Goal: Transaction & Acquisition: Register for event/course

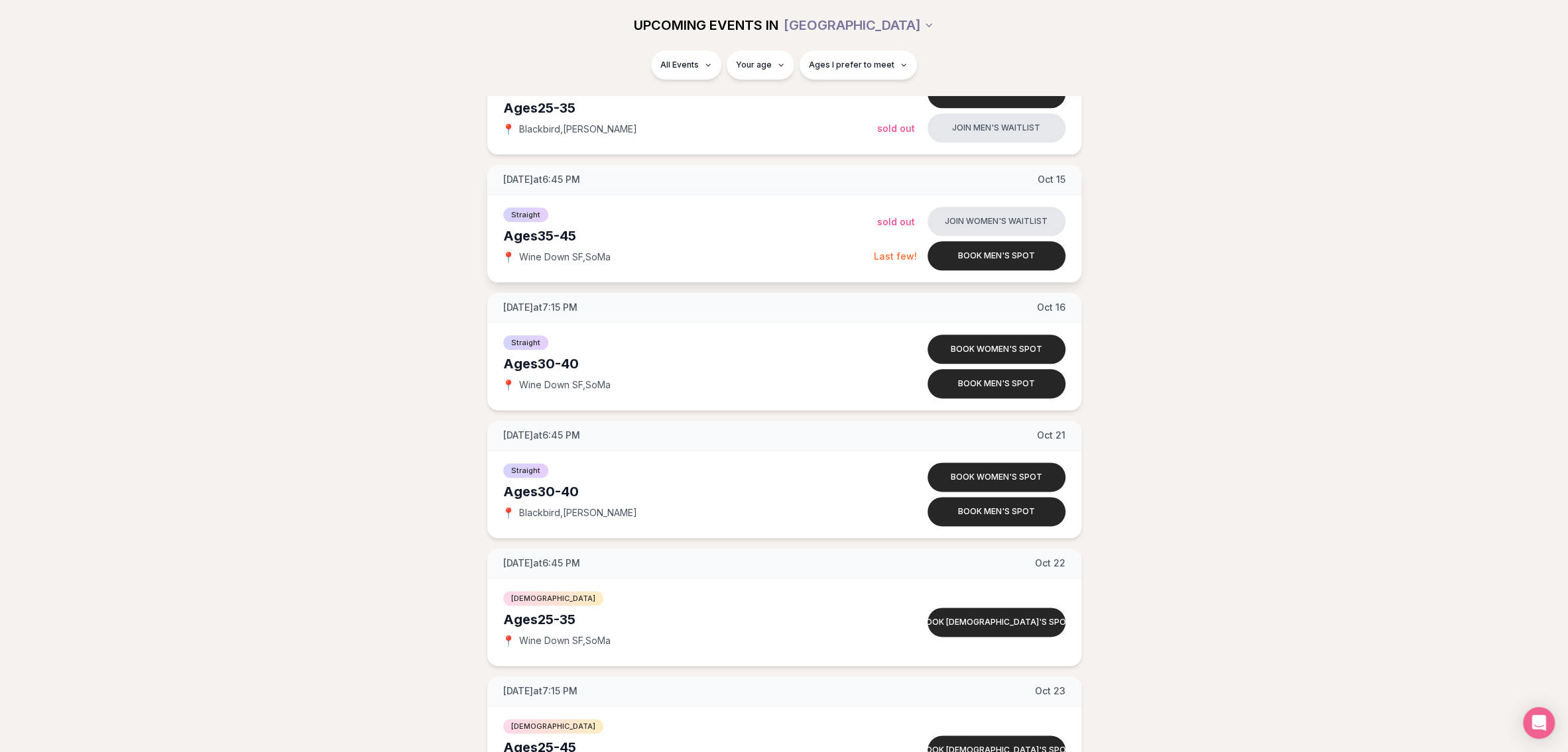
scroll to position [1392, 0]
click at [998, 380] on button "Book men's spot" at bounding box center [996, 382] width 138 height 29
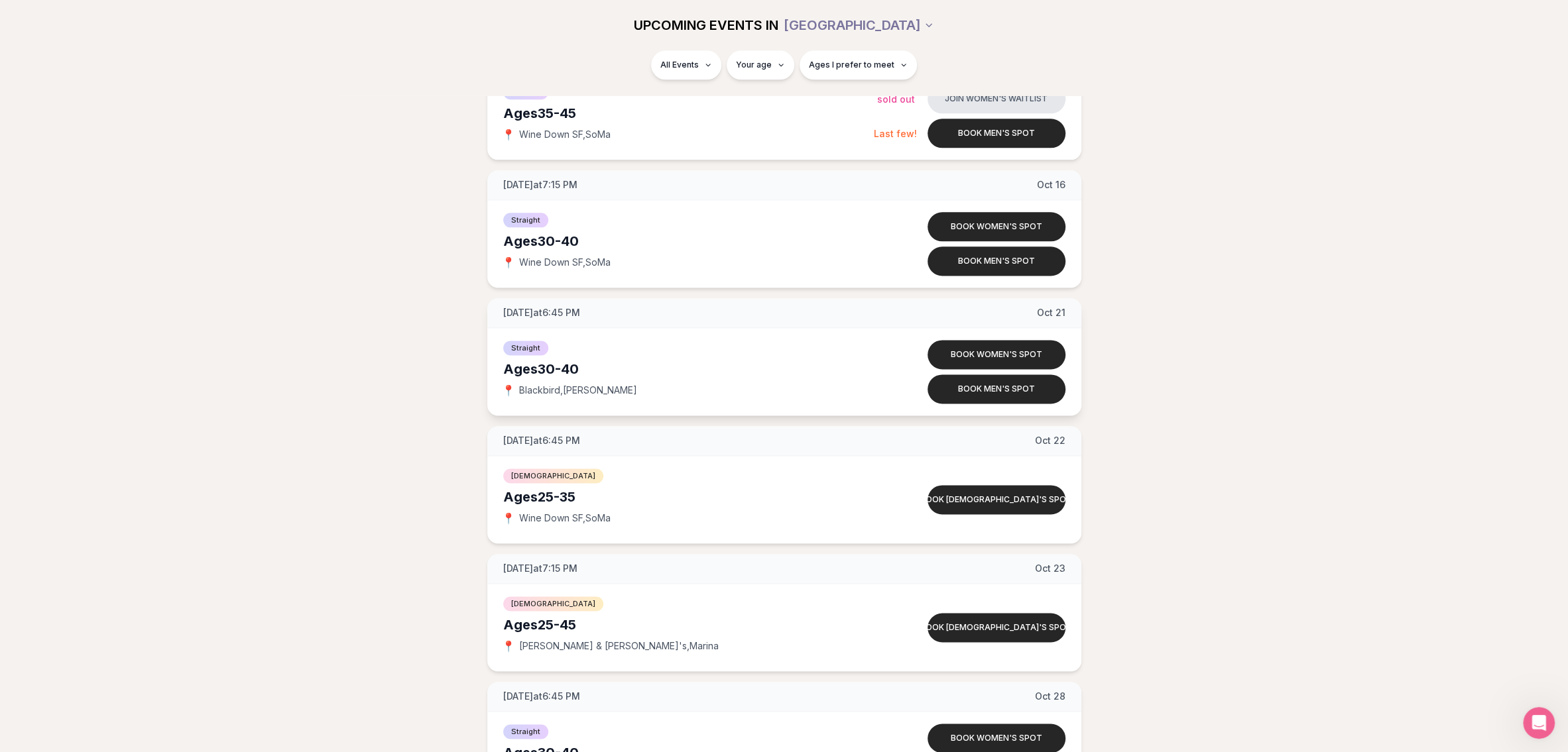
scroll to position [1493, 0]
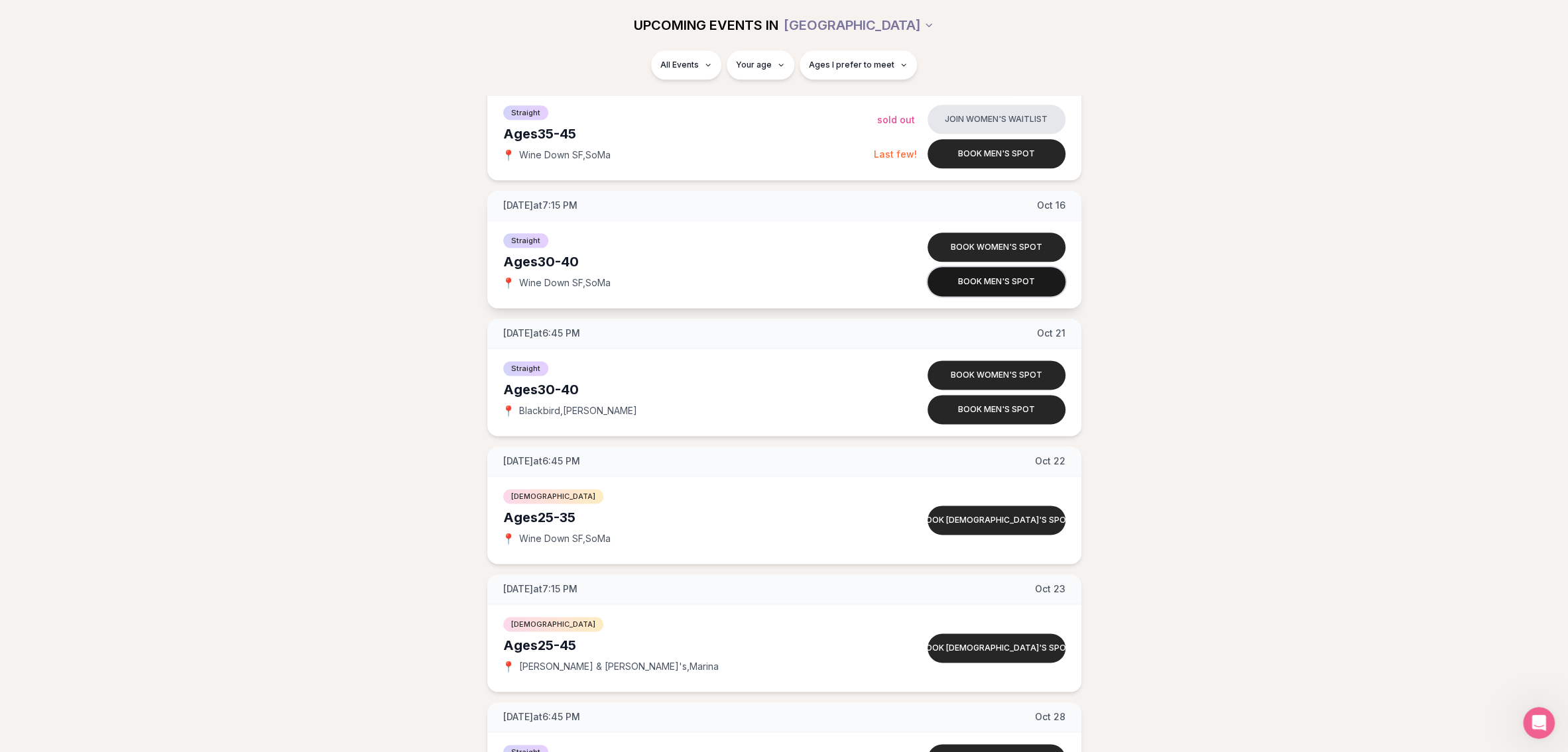
click at [1013, 282] on button "Book men's spot" at bounding box center [996, 281] width 138 height 29
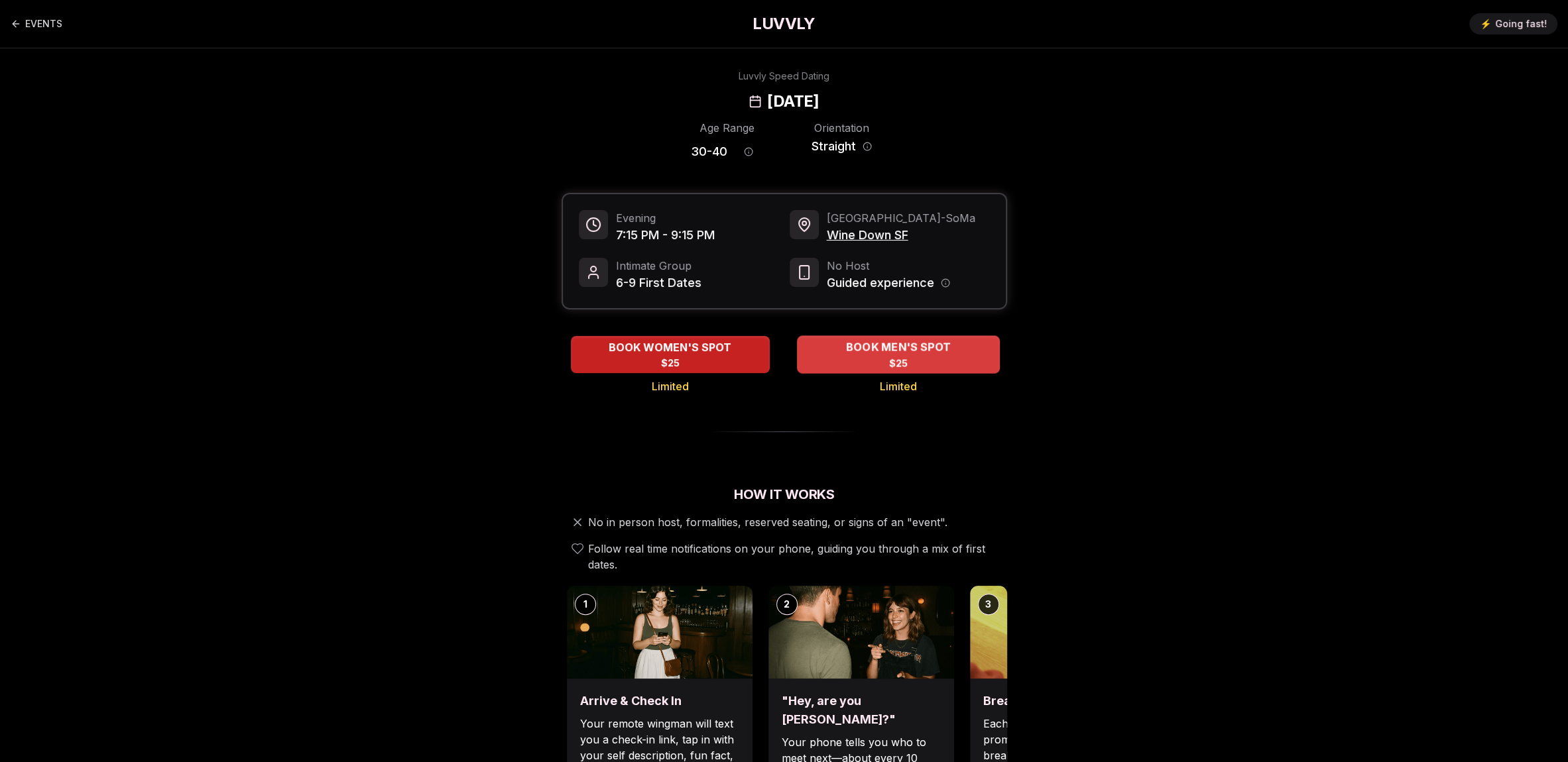
click at [905, 361] on span "$25" at bounding box center [897, 363] width 19 height 14
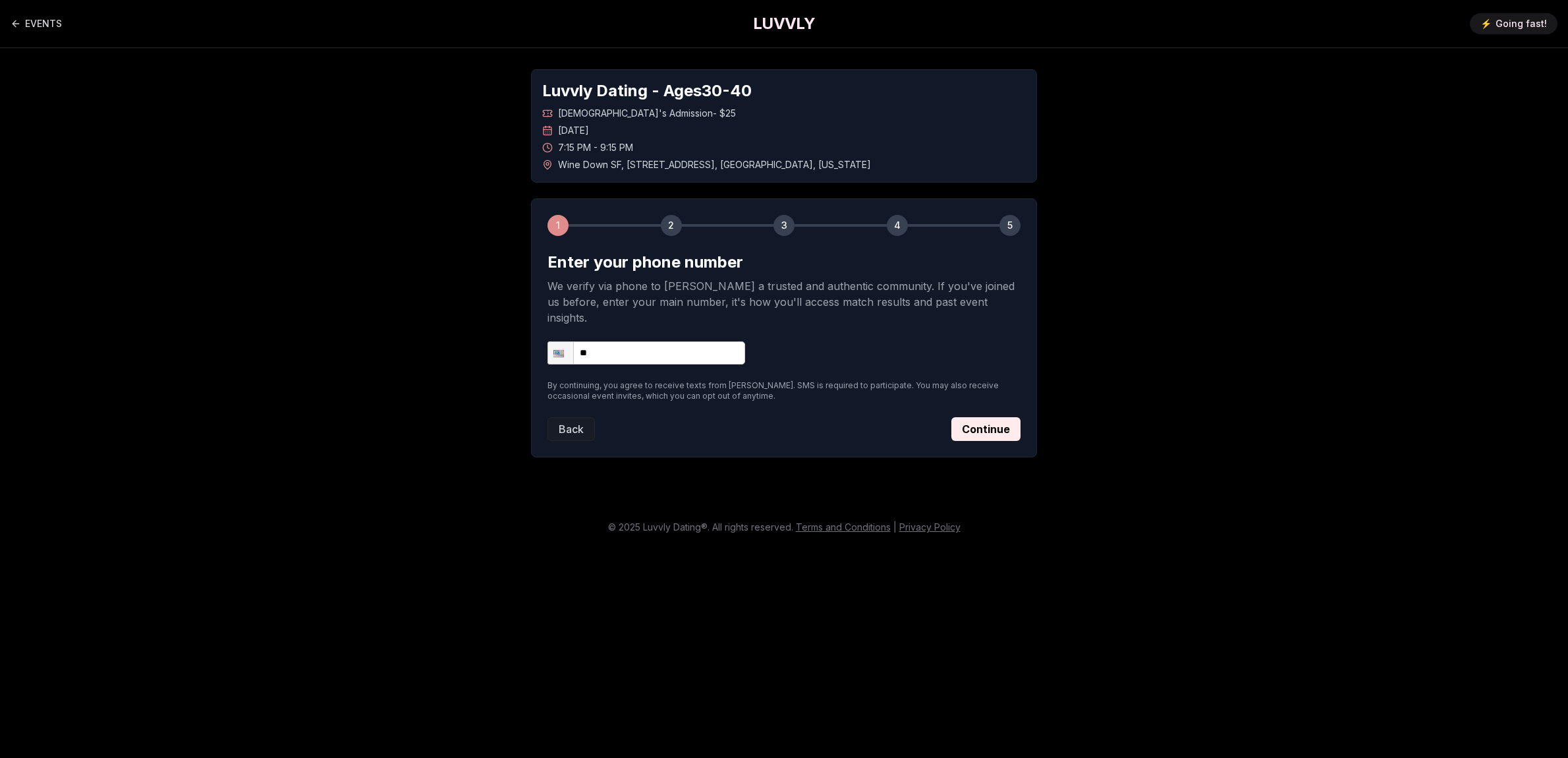
click at [655, 343] on input "**" at bounding box center [647, 353] width 198 height 23
type input "**********"
click at [1001, 417] on button "Continue" at bounding box center [986, 429] width 69 height 24
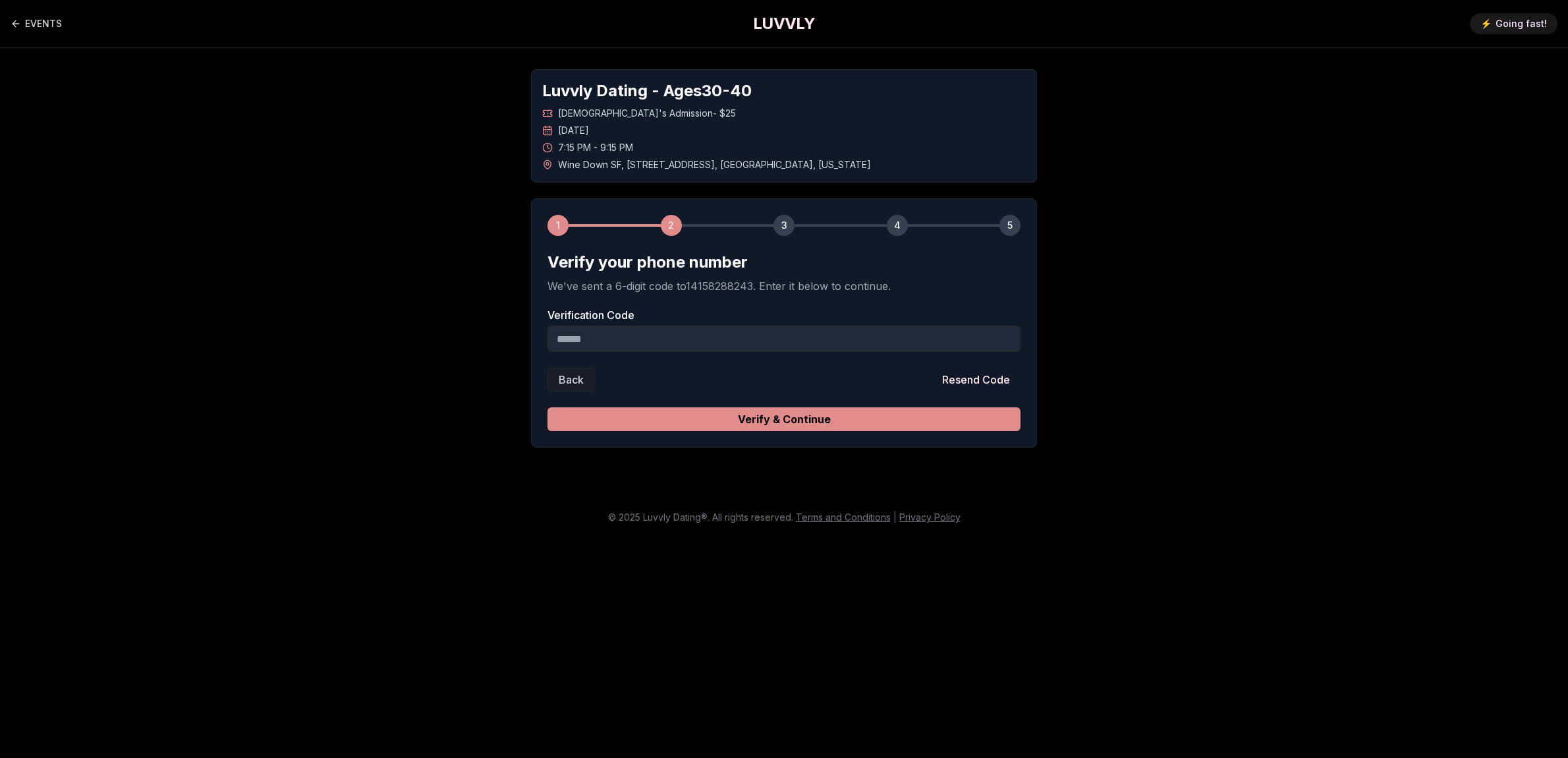
click at [839, 419] on button "Verify & Continue" at bounding box center [784, 419] width 473 height 24
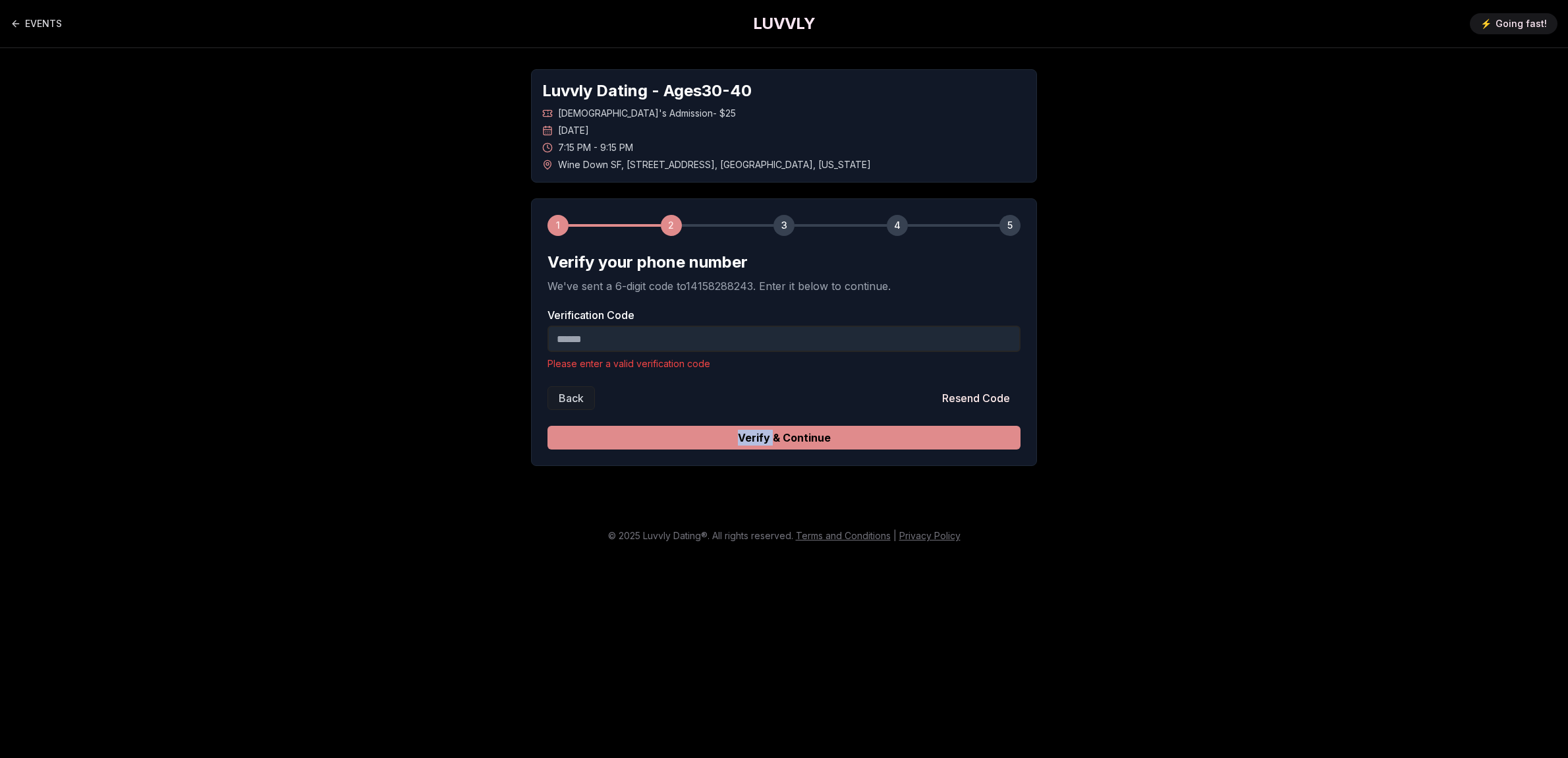
click at [839, 419] on form "Verify your phone number We've sent a 6-digit code to 14158288243 . Enter it be…" at bounding box center [784, 351] width 473 height 198
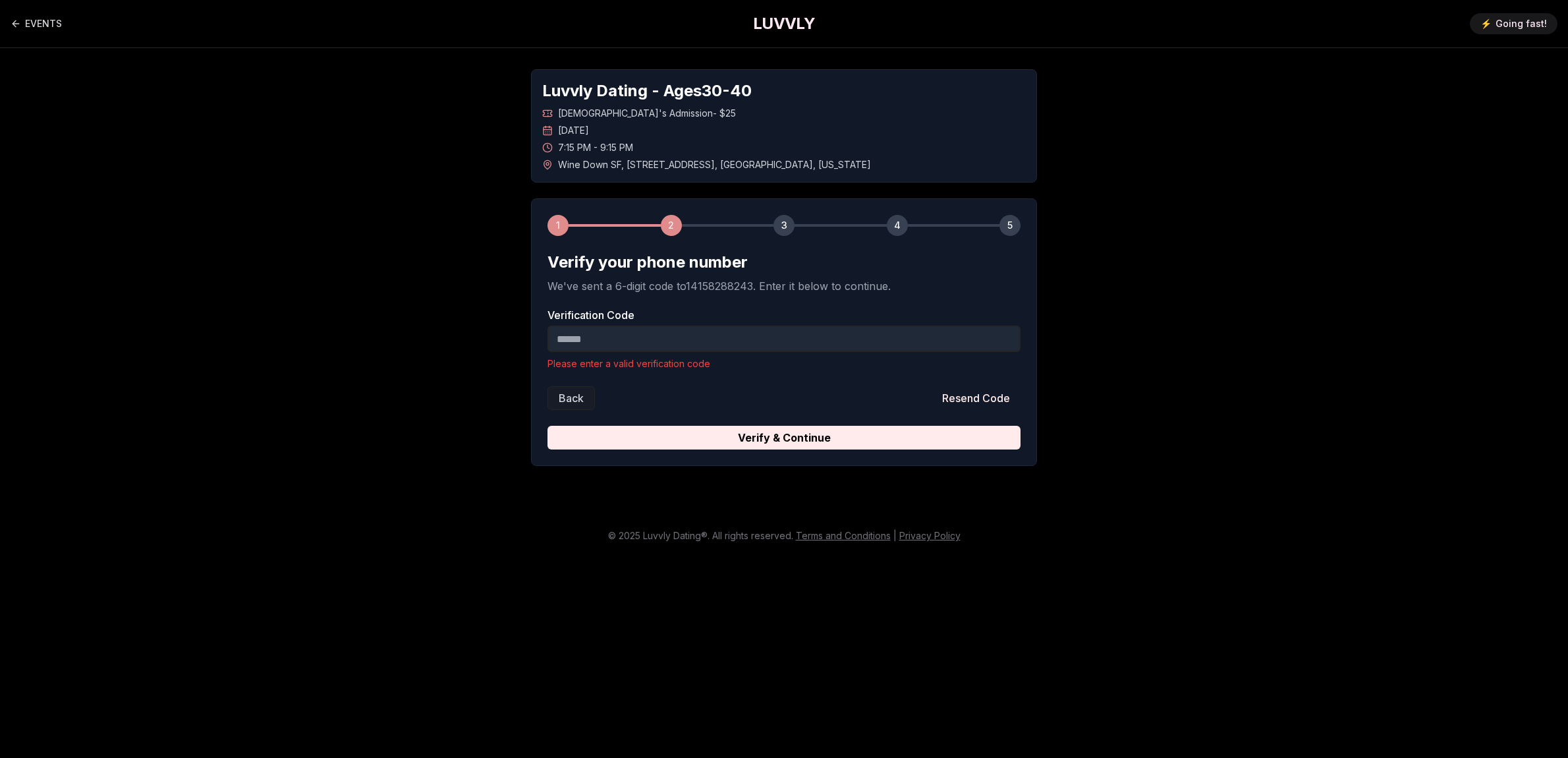
click at [878, 388] on div "Back Resend Code" at bounding box center [784, 398] width 473 height 24
click at [695, 337] on input "Verification Code" at bounding box center [784, 339] width 473 height 26
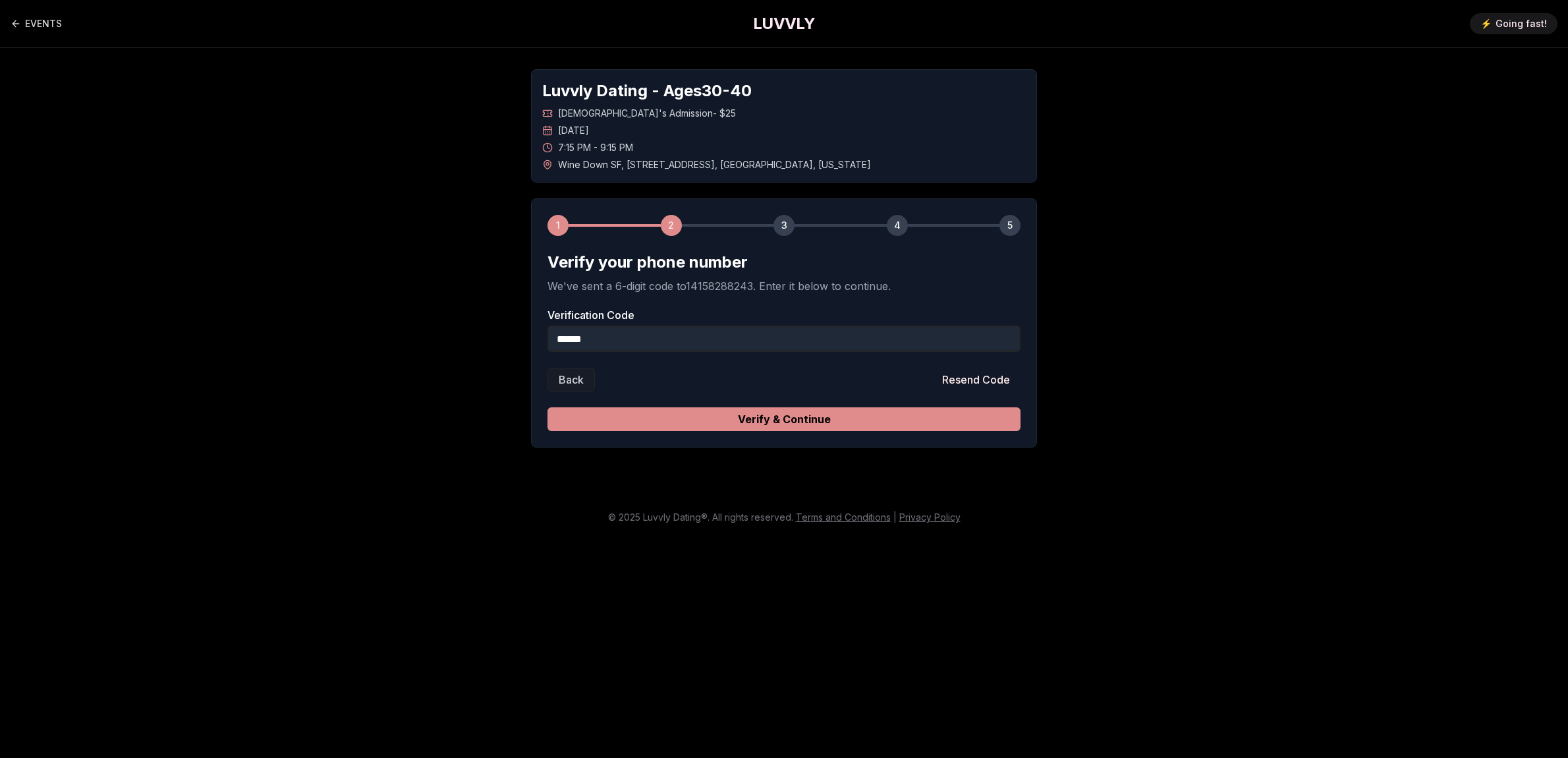
type input "******"
click at [839, 423] on button "Verify & Continue" at bounding box center [784, 419] width 473 height 24
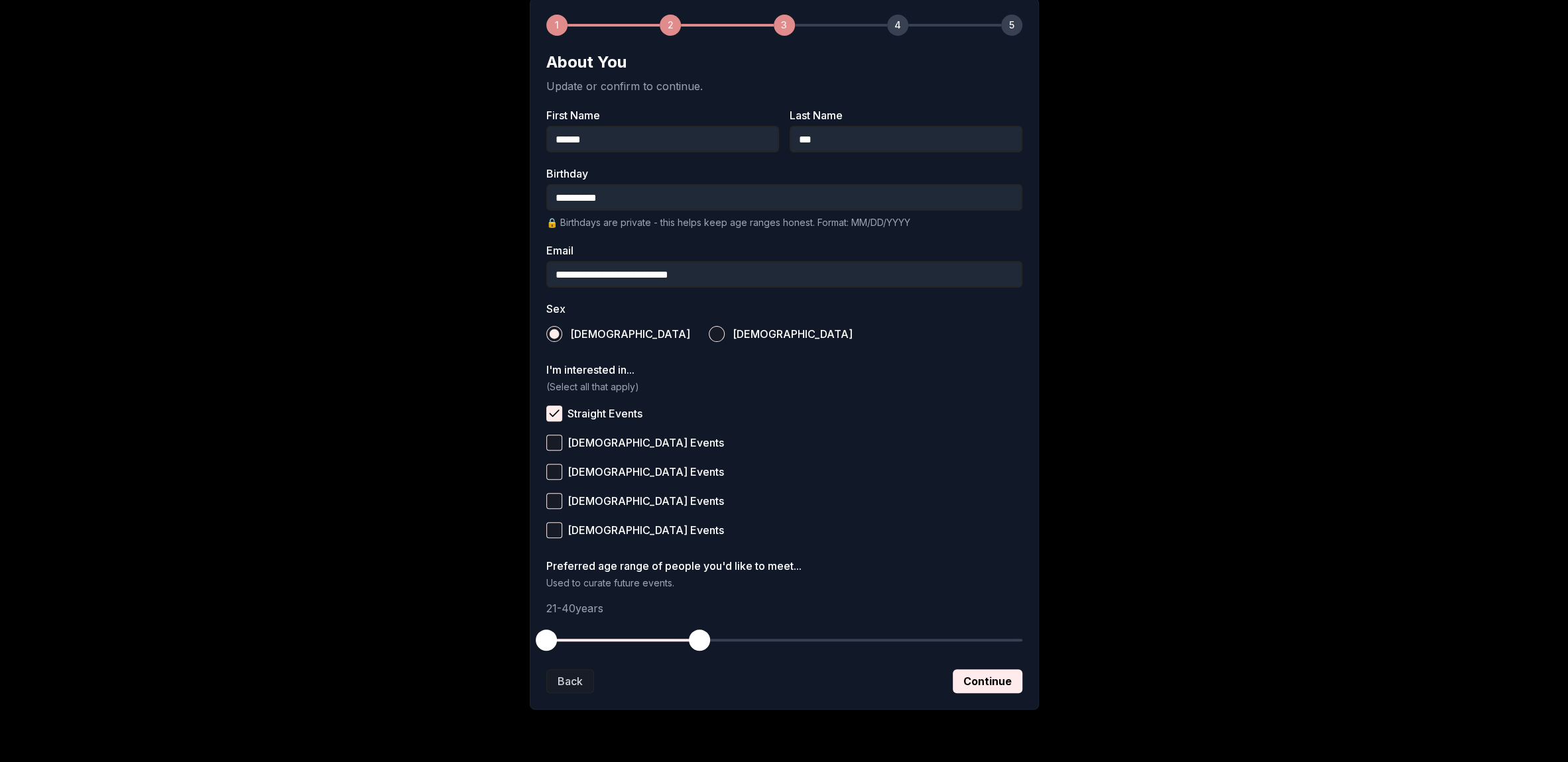
scroll to position [235, 0]
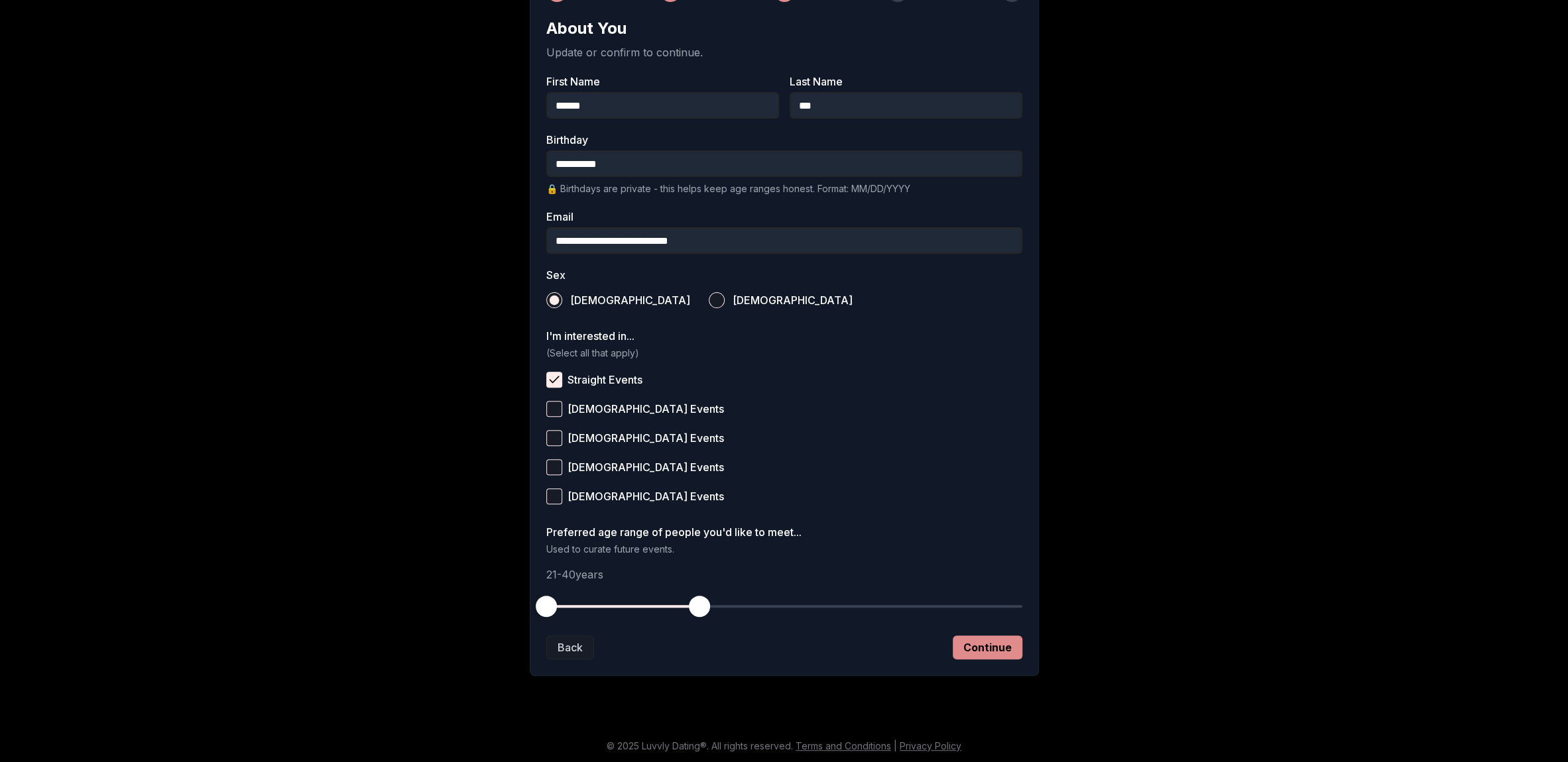
click at [993, 645] on button "Continue" at bounding box center [988, 648] width 70 height 24
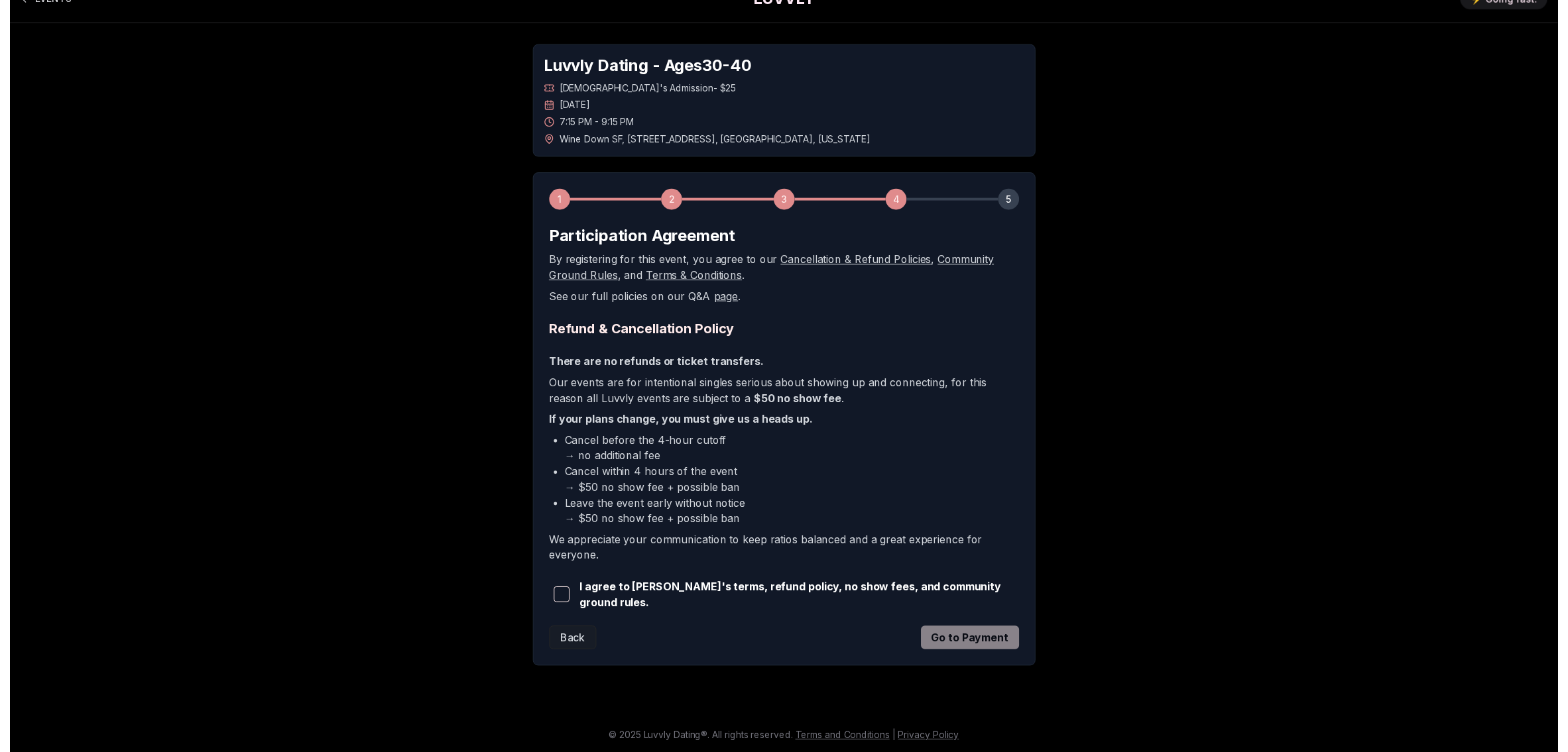
scroll to position [0, 0]
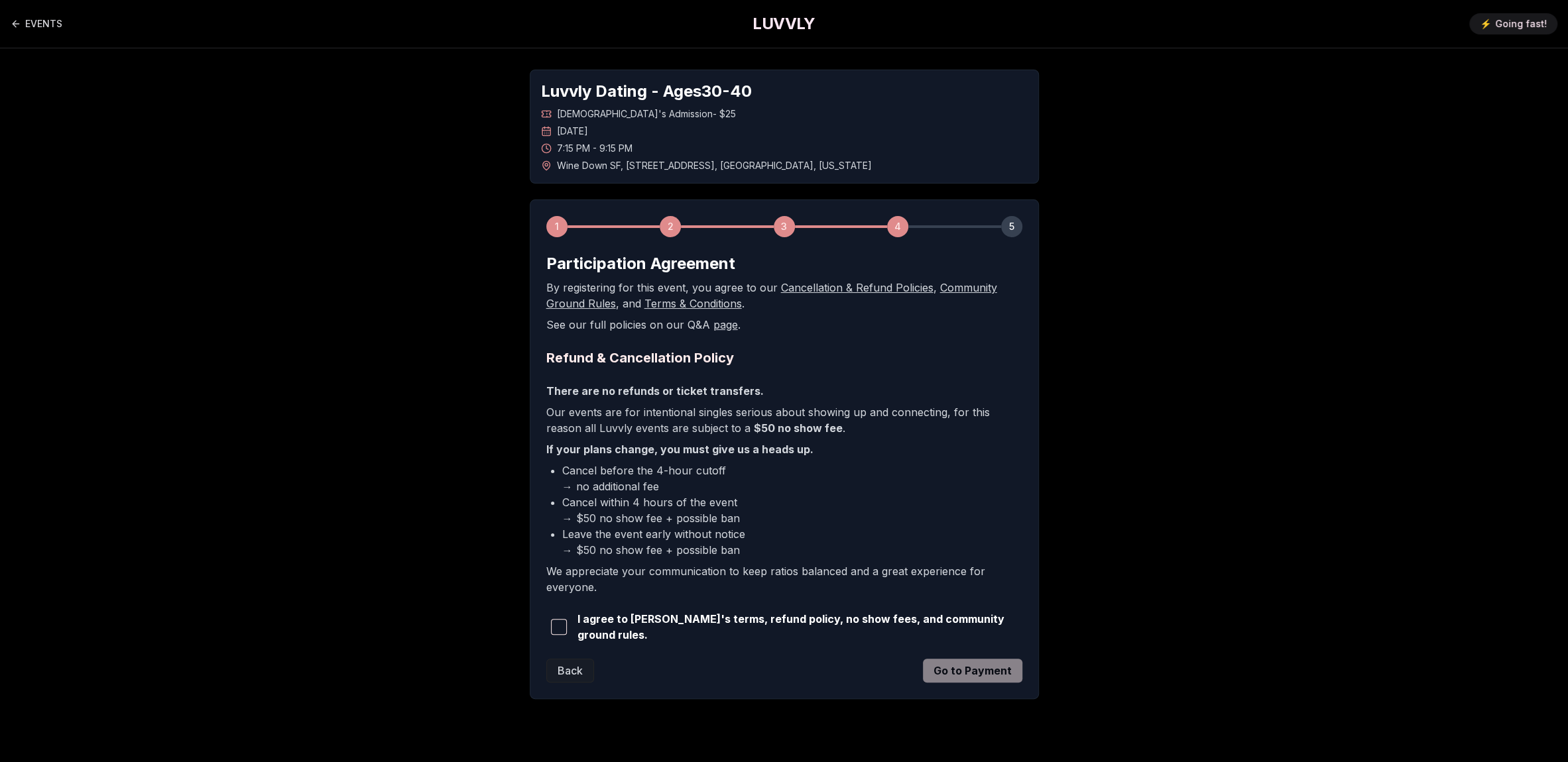
click at [560, 626] on span "button" at bounding box center [559, 627] width 16 height 16
click at [974, 670] on button "Go to Payment" at bounding box center [973, 671] width 100 height 24
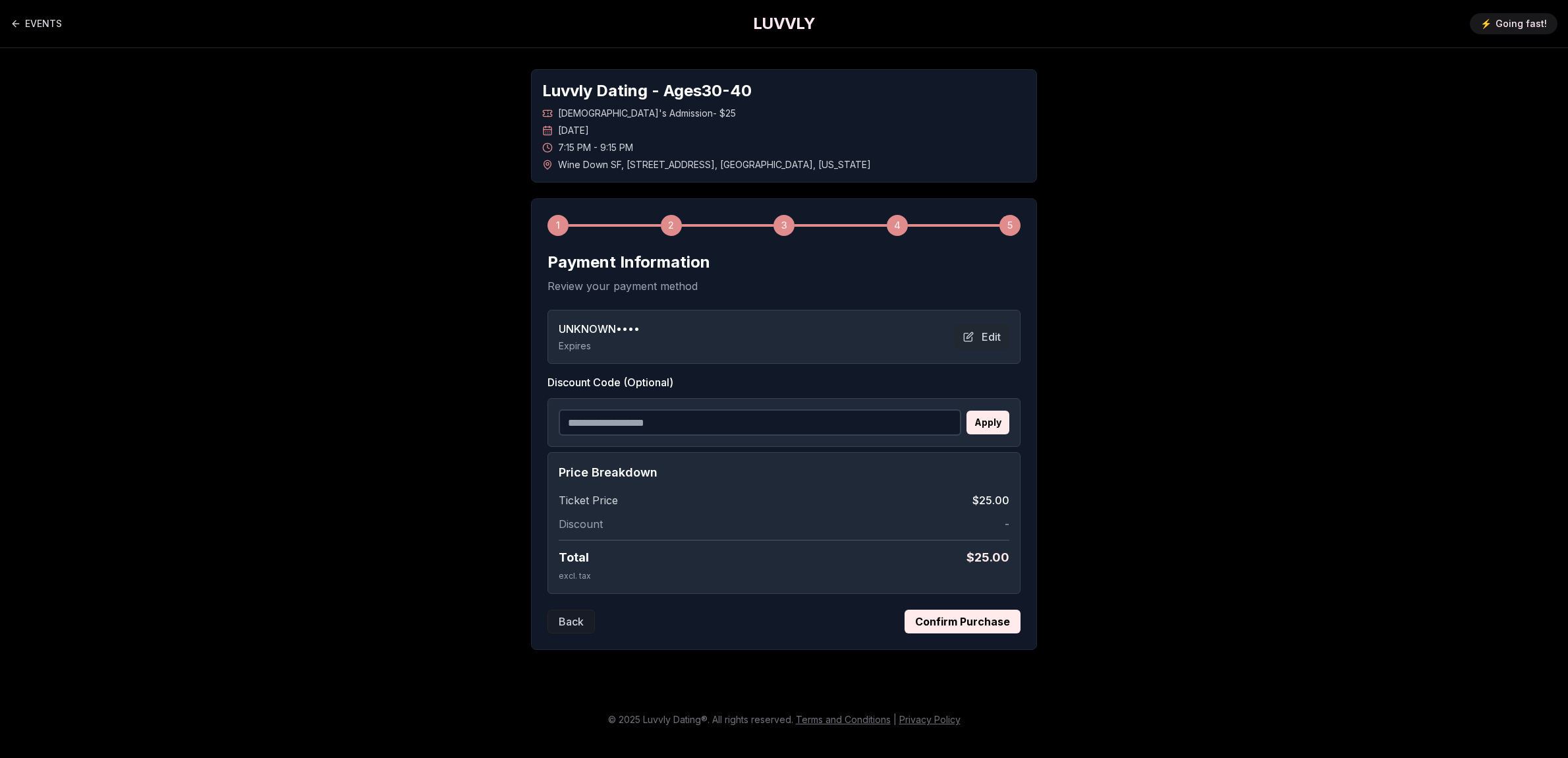
click at [979, 619] on button "Confirm Purchase" at bounding box center [962, 622] width 116 height 24
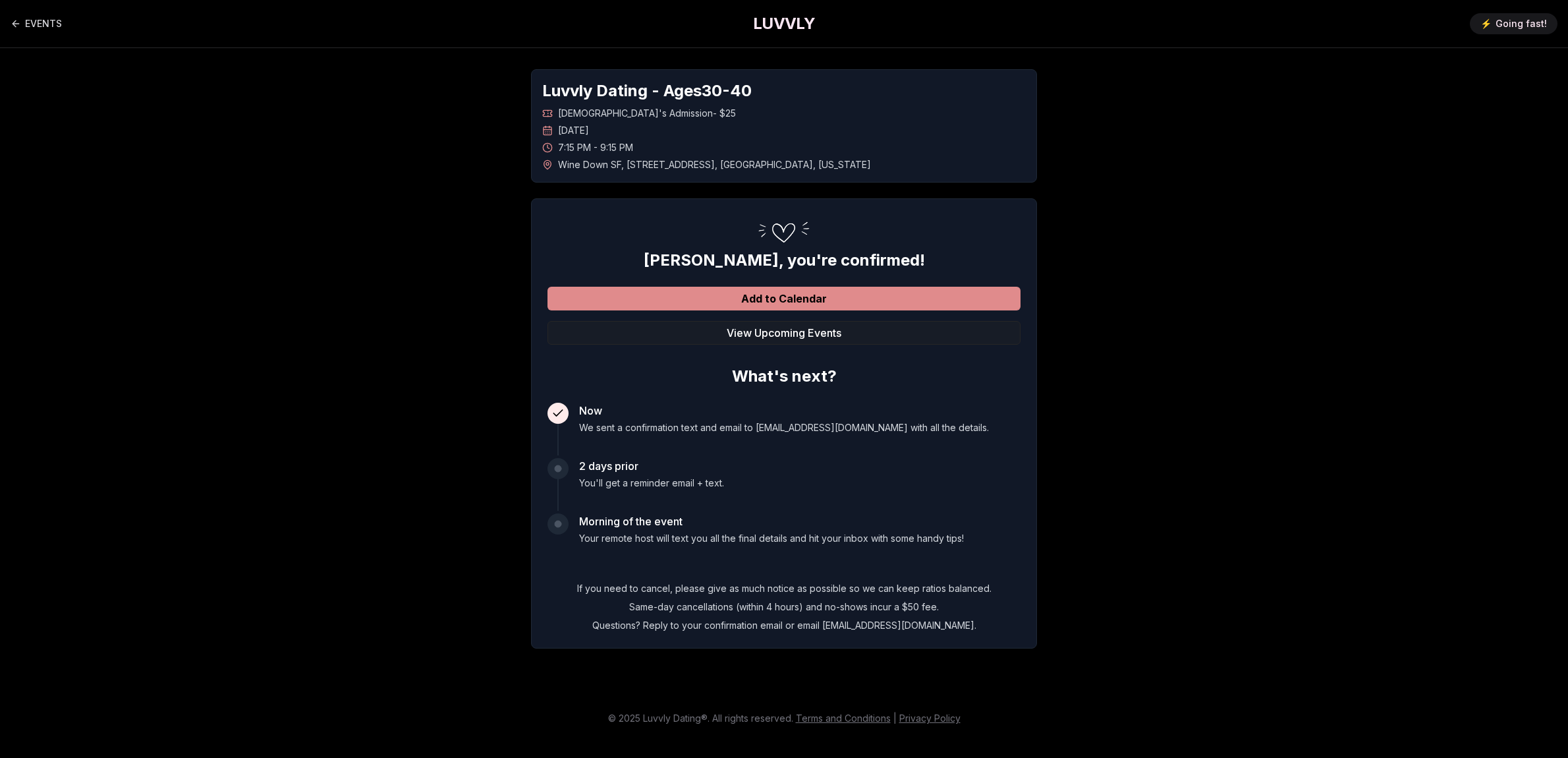
click at [810, 300] on button "Add to Calendar" at bounding box center [784, 299] width 473 height 24
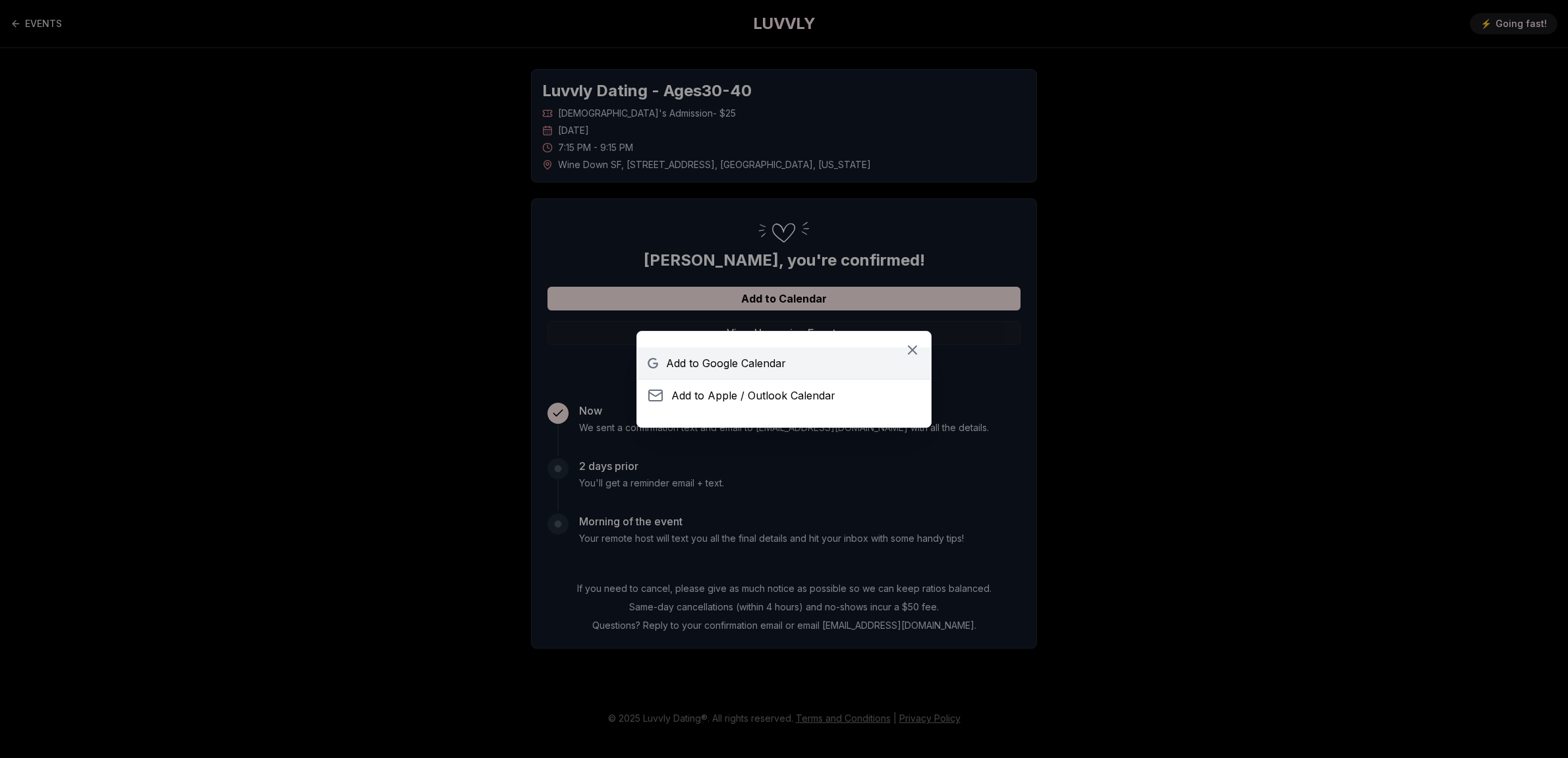
click at [788, 365] on link "Add to Google Calendar" at bounding box center [784, 363] width 294 height 32
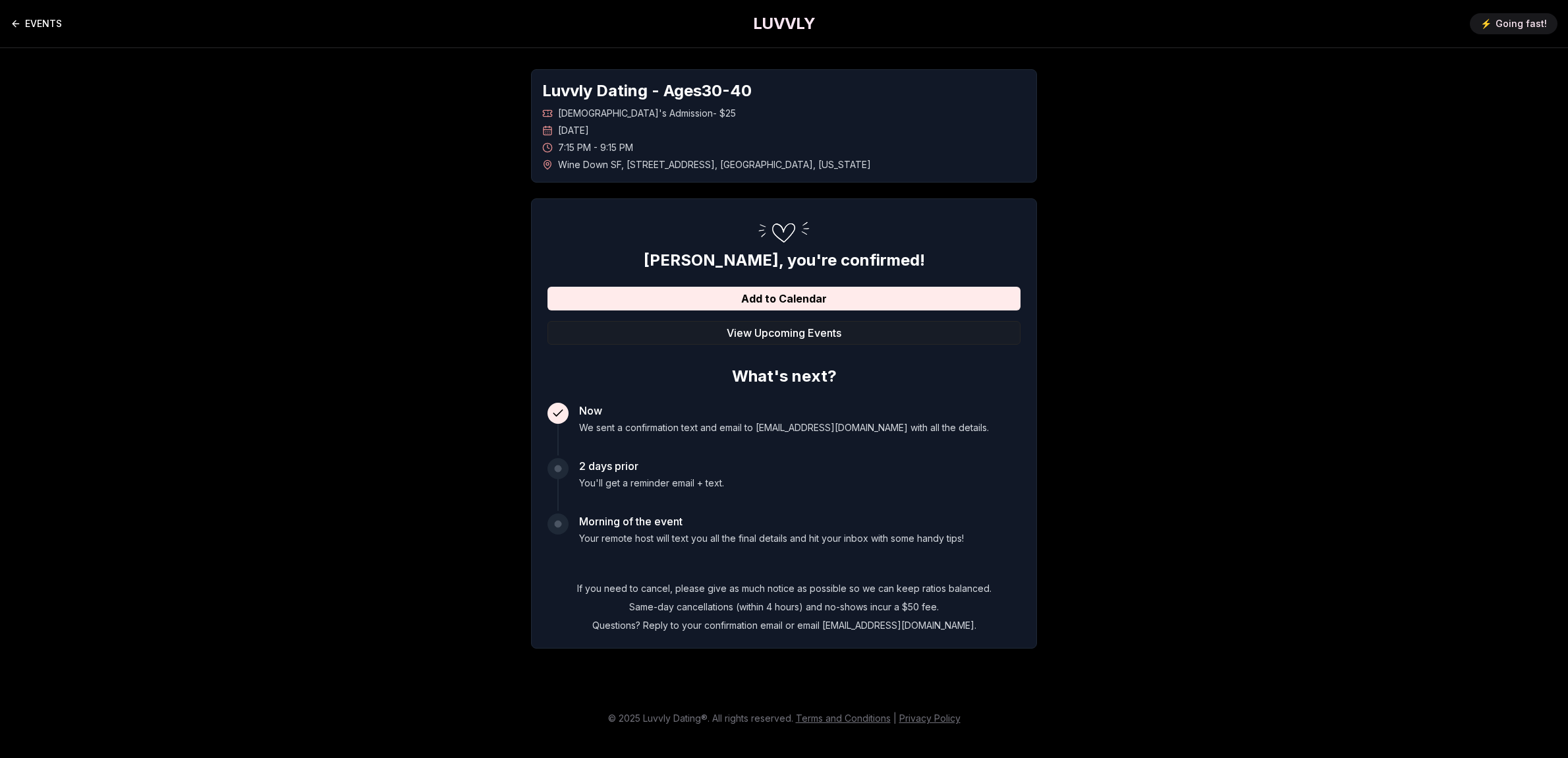
click at [42, 27] on link "EVENTS" at bounding box center [36, 23] width 52 height 26
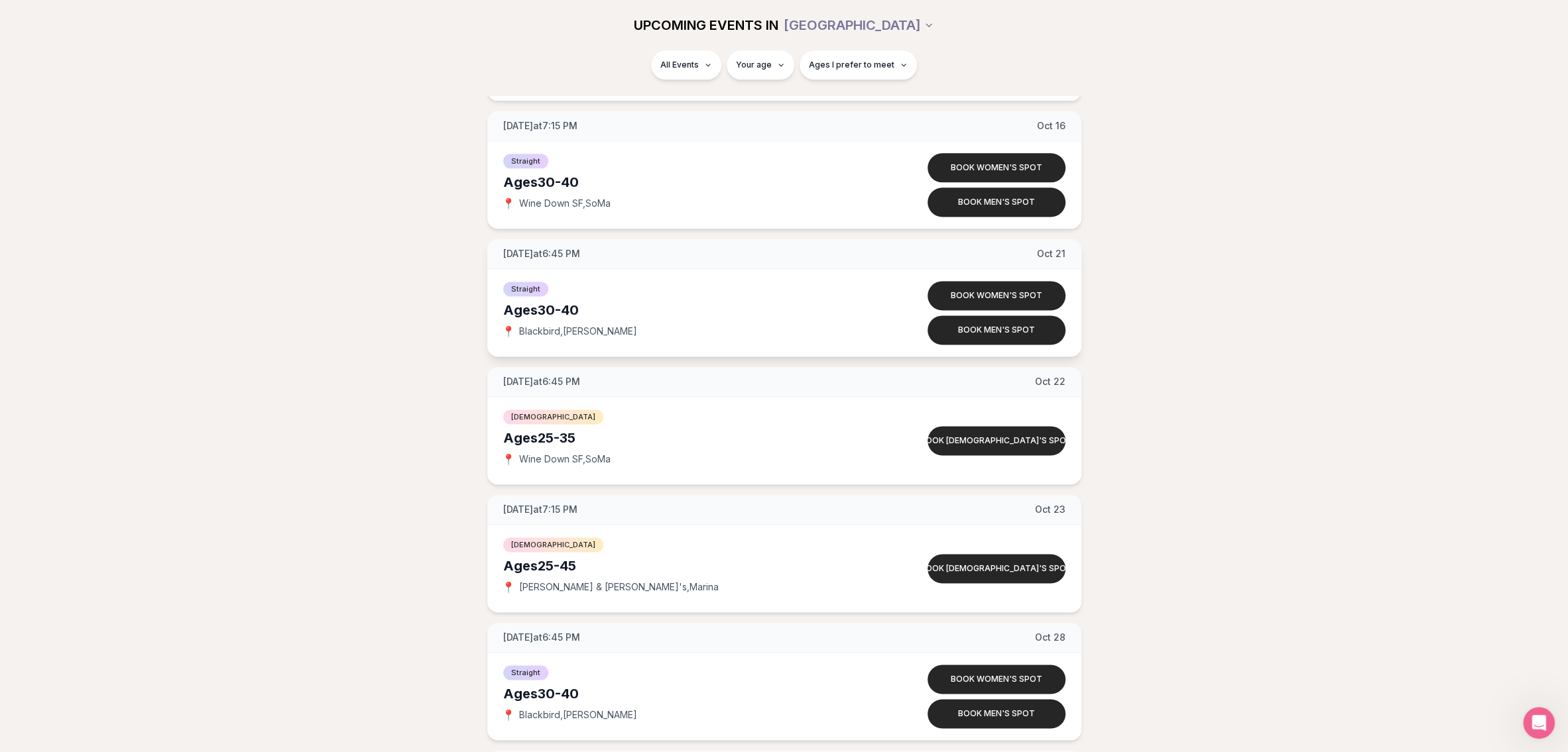
scroll to position [1559, 0]
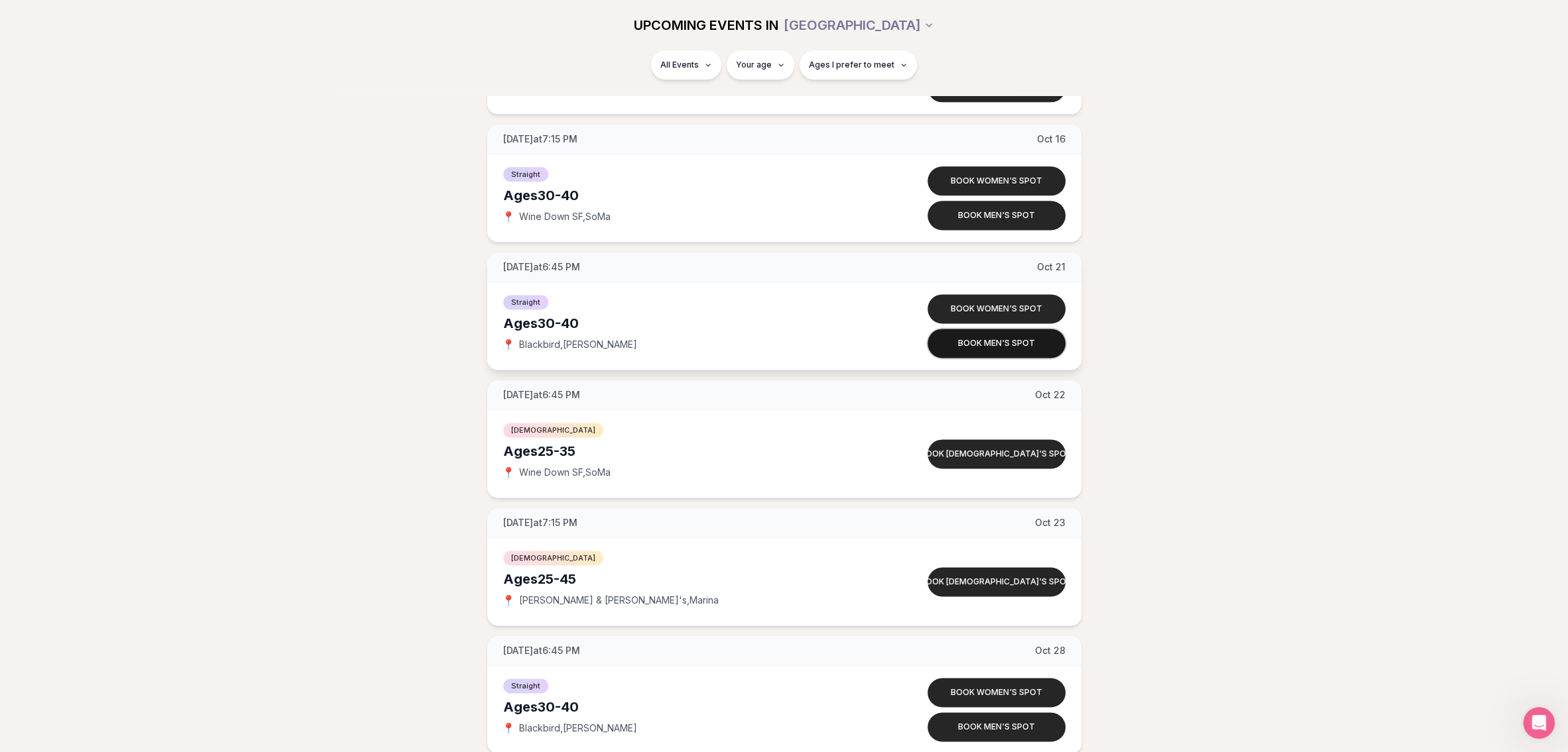
click at [992, 340] on button "Book men's spot" at bounding box center [996, 343] width 138 height 29
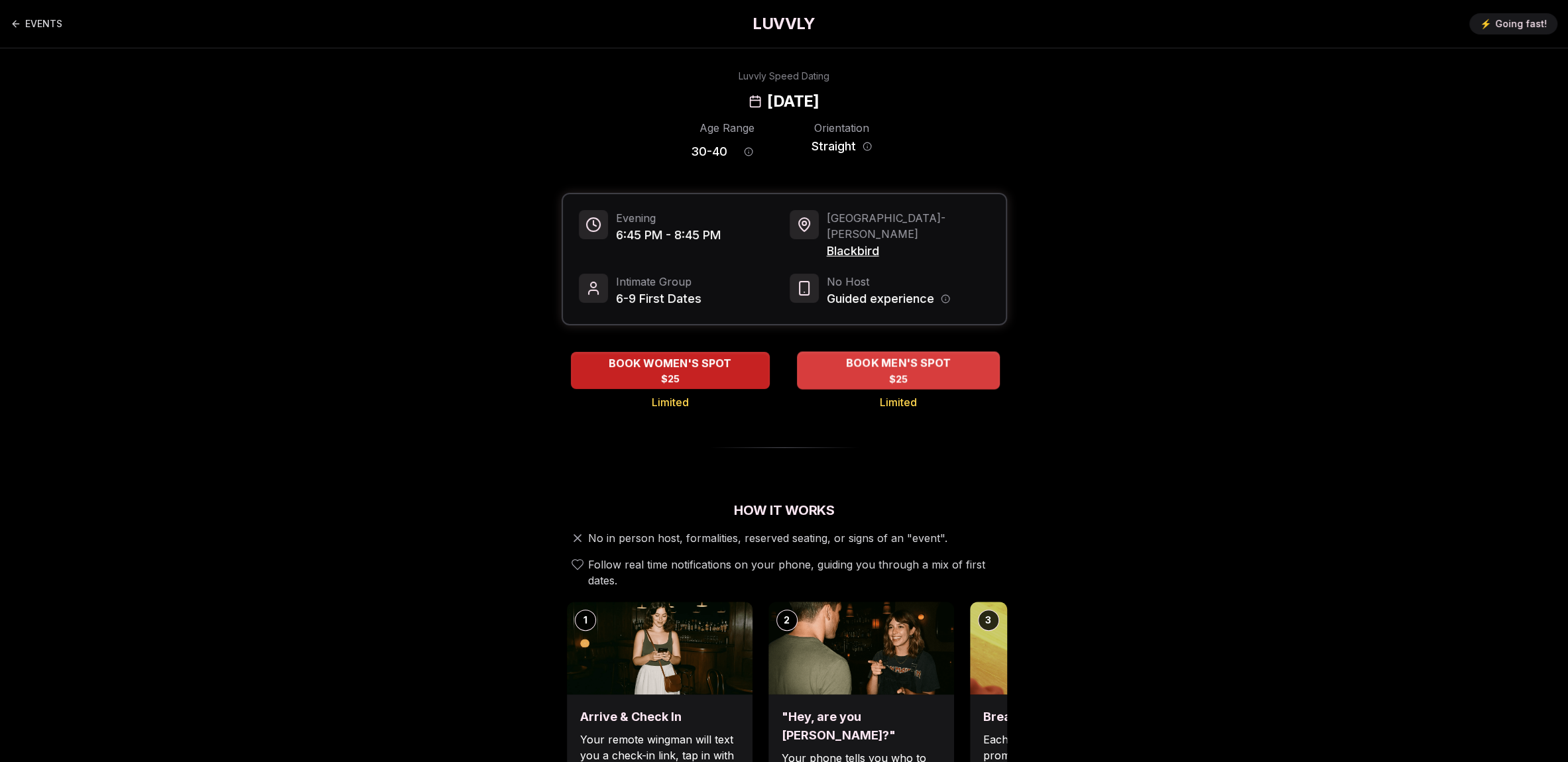
click at [902, 372] on span "$25" at bounding box center [897, 379] width 19 height 14
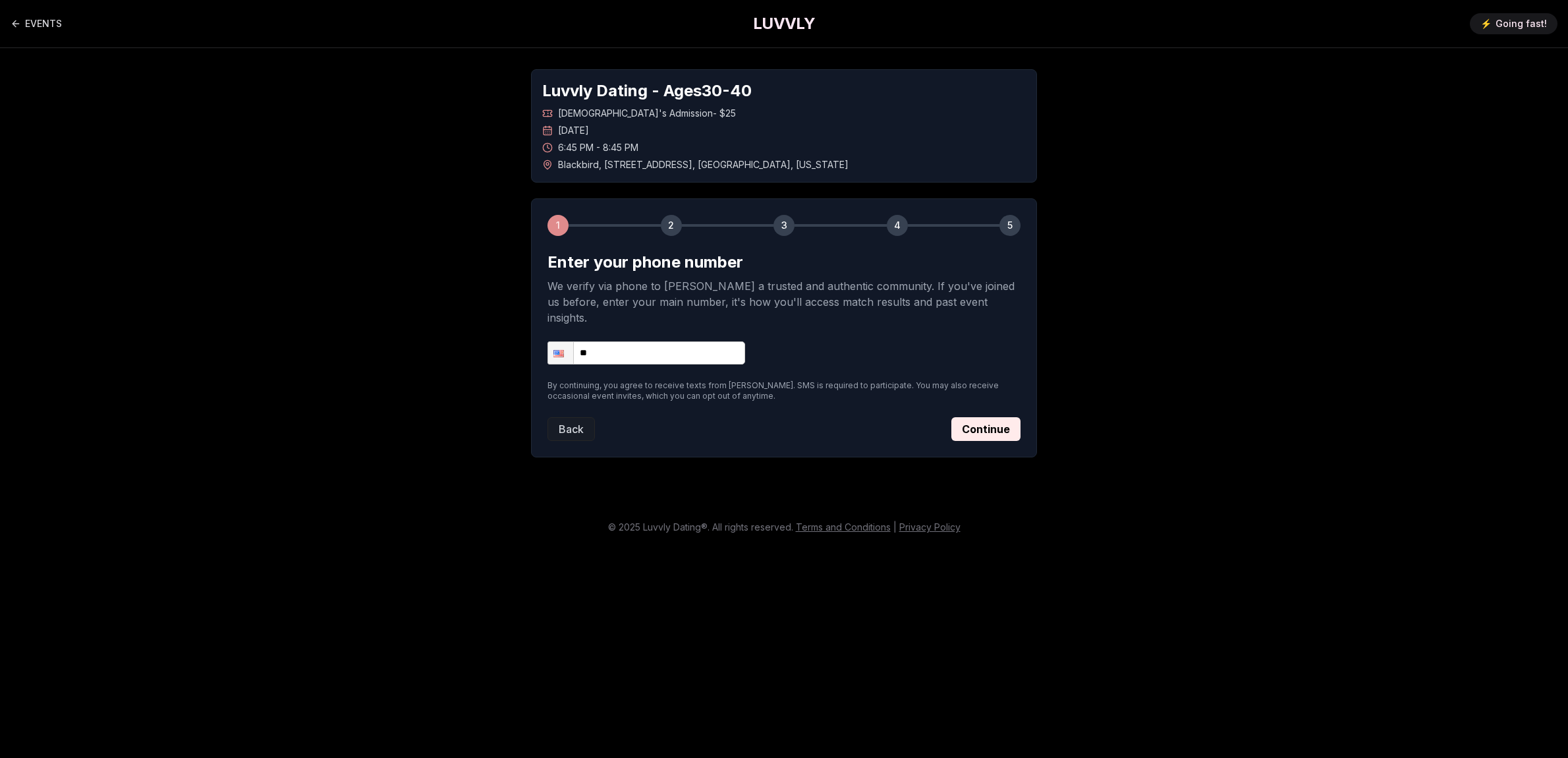
click at [627, 342] on input "**" at bounding box center [647, 353] width 198 height 23
type input "**********"
click at [987, 417] on button "Continue" at bounding box center [986, 429] width 69 height 24
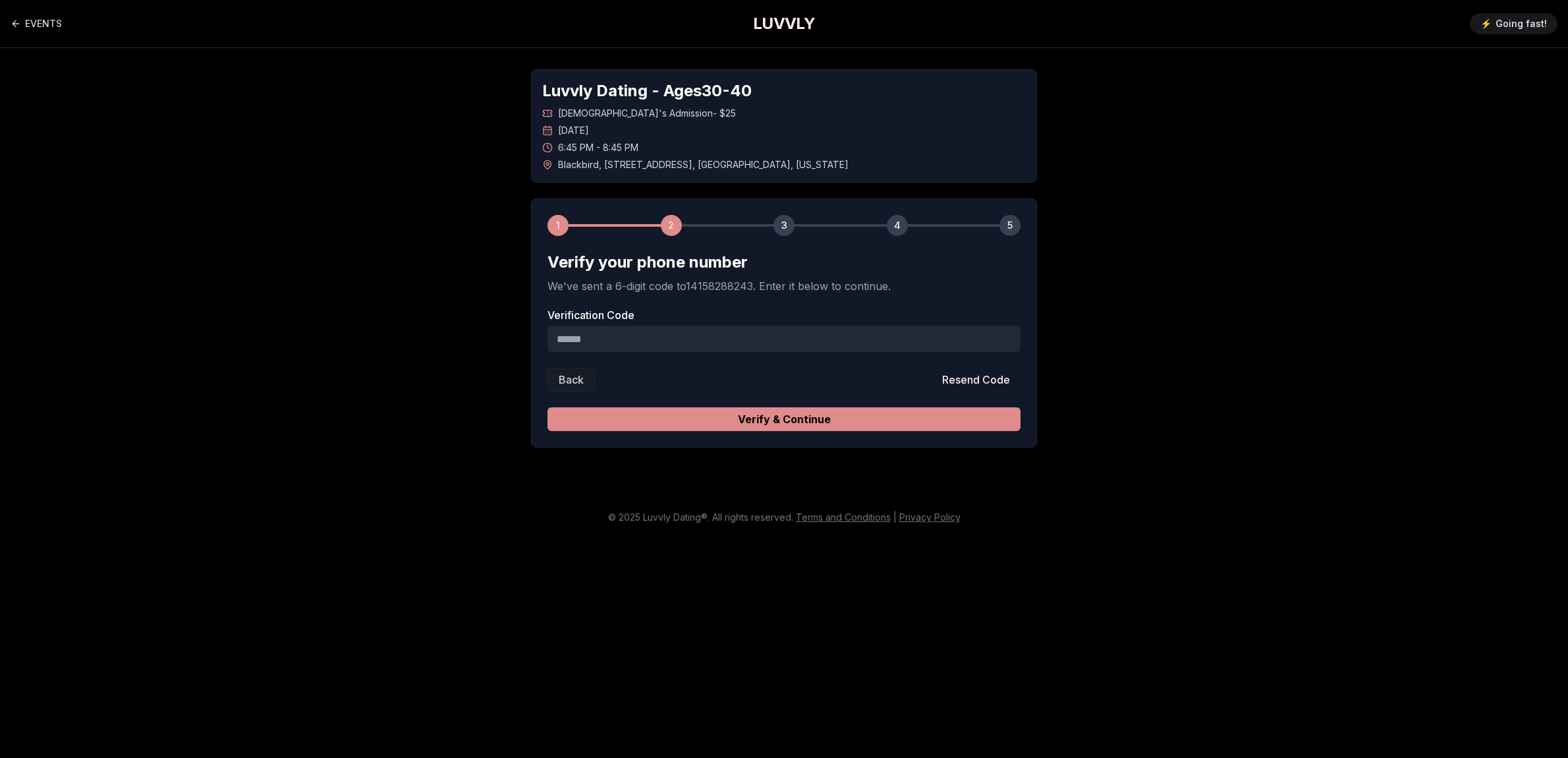
click at [798, 418] on button "Verify & Continue" at bounding box center [784, 419] width 473 height 24
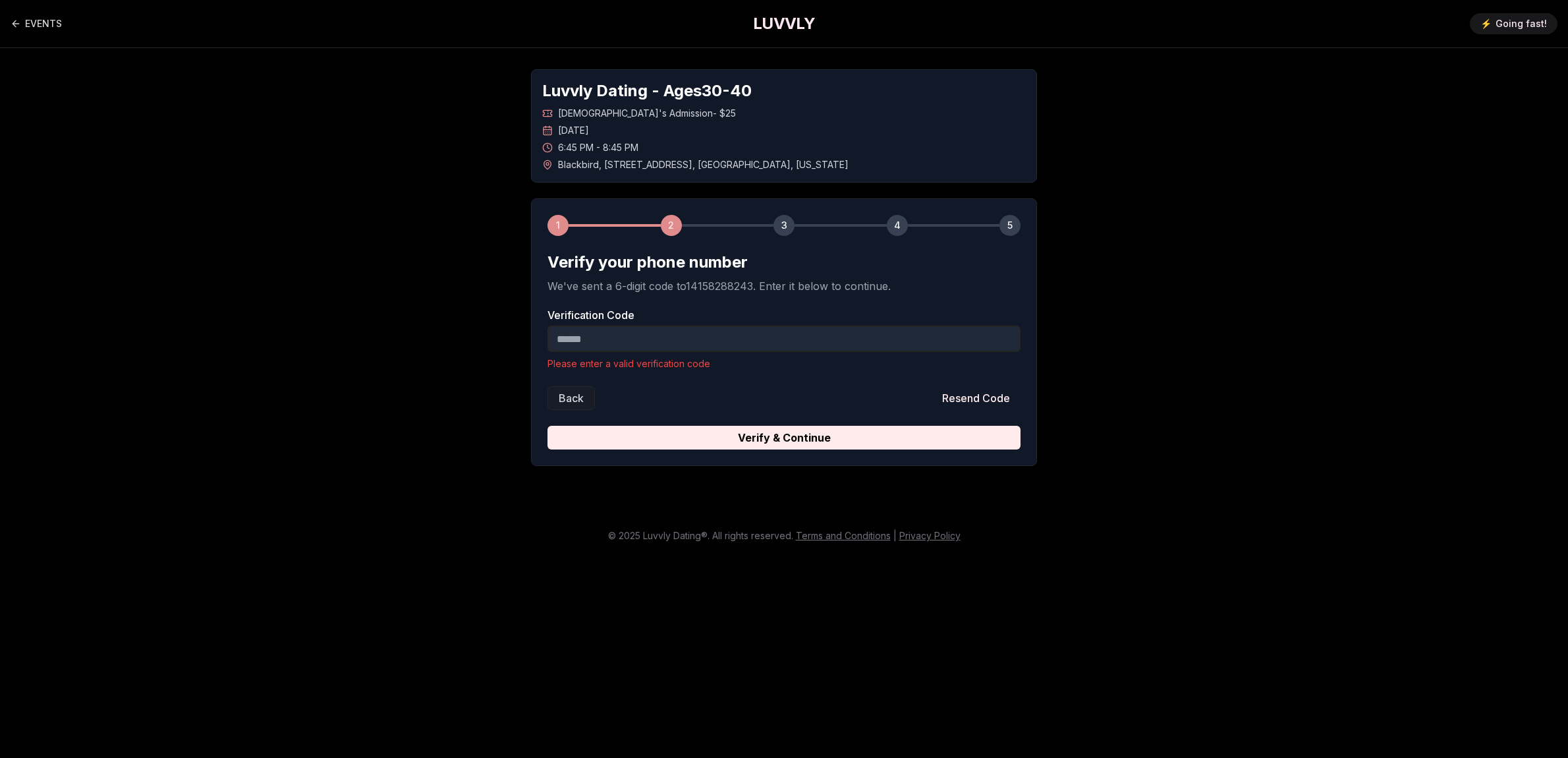
click at [661, 344] on input "Verification Code" at bounding box center [784, 339] width 473 height 26
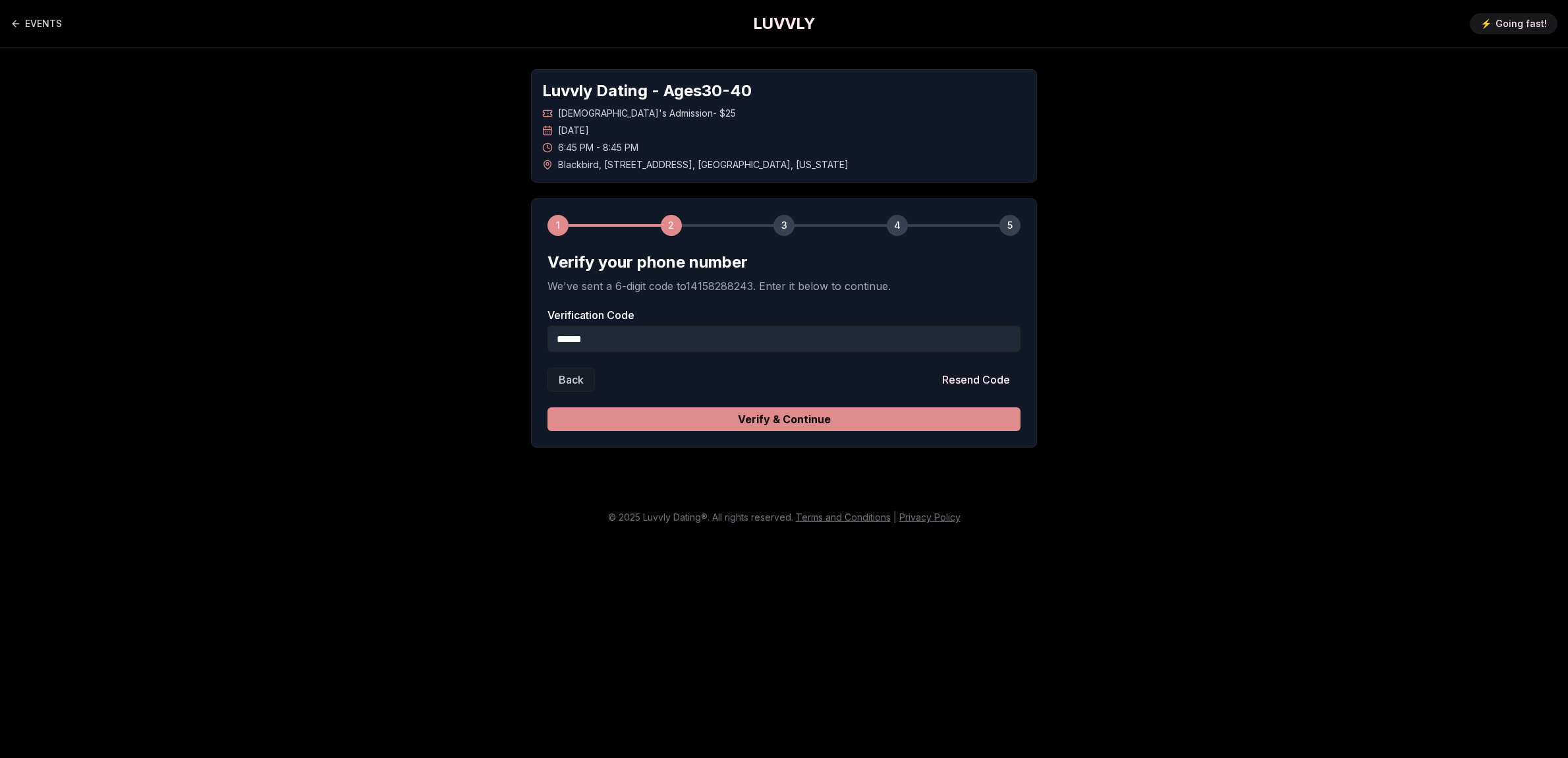
type input "******"
click at [745, 420] on button "Verify & Continue" at bounding box center [784, 419] width 473 height 24
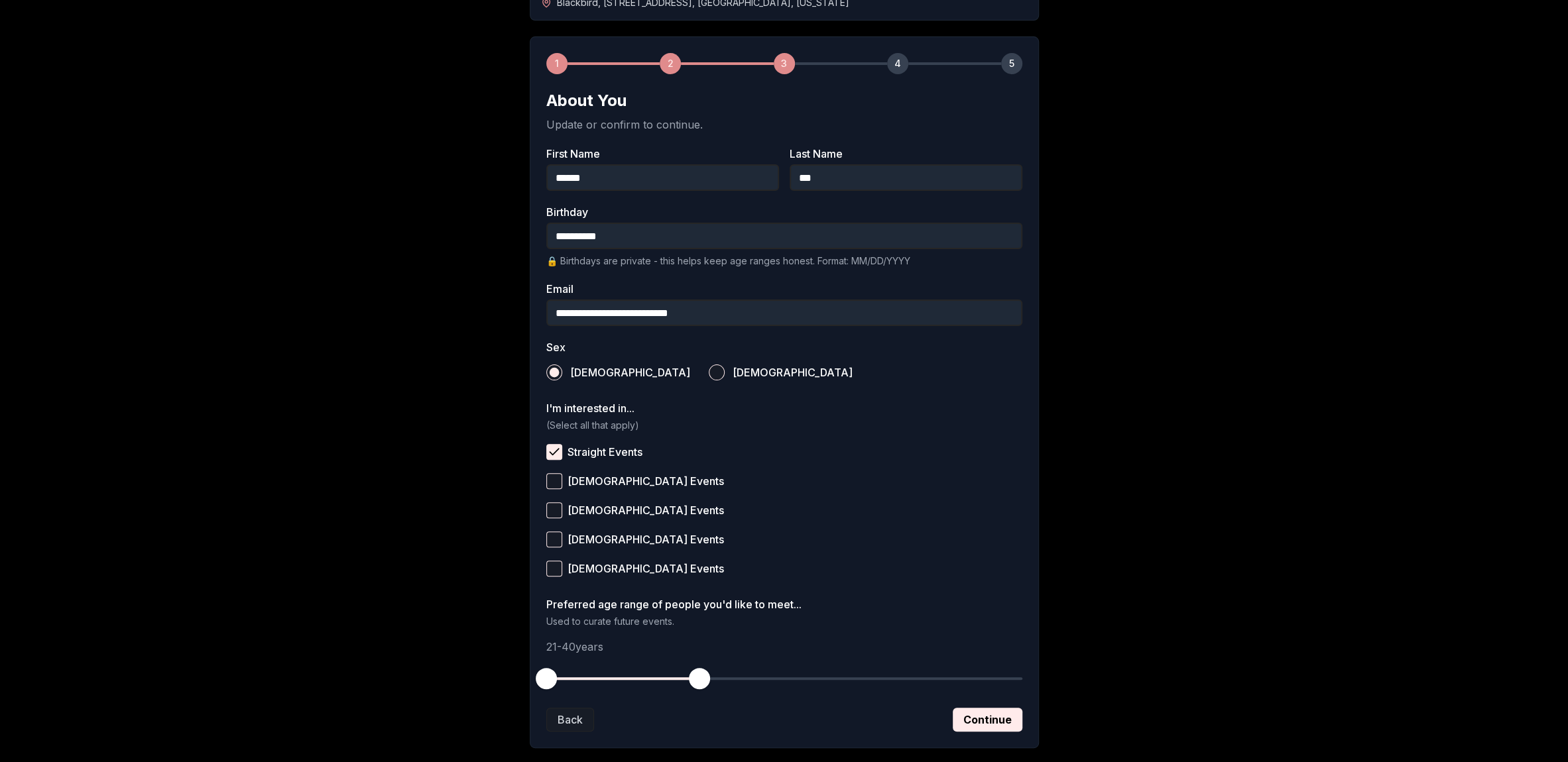
scroll to position [235, 0]
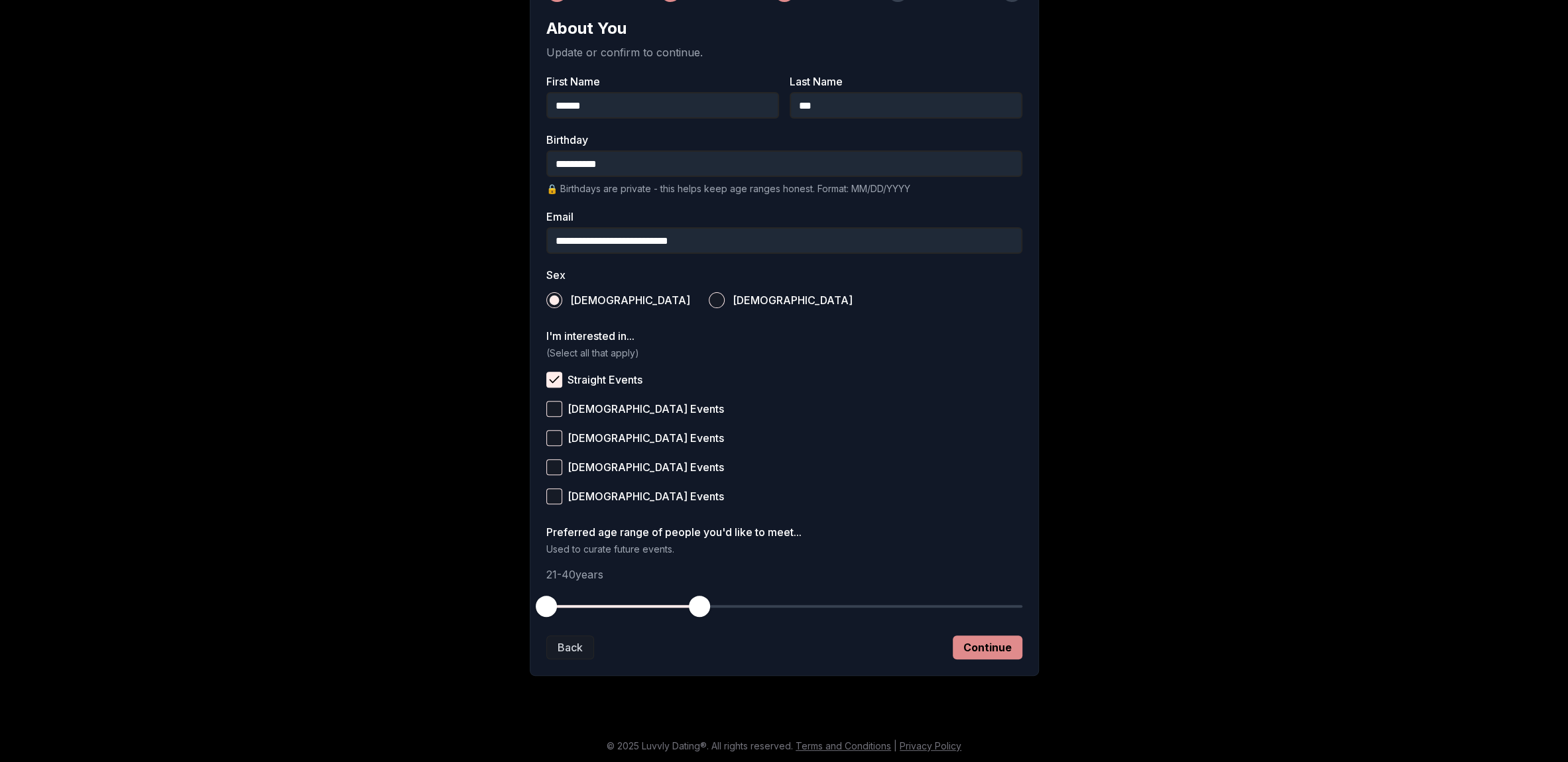
click at [977, 643] on button "Continue" at bounding box center [988, 648] width 70 height 24
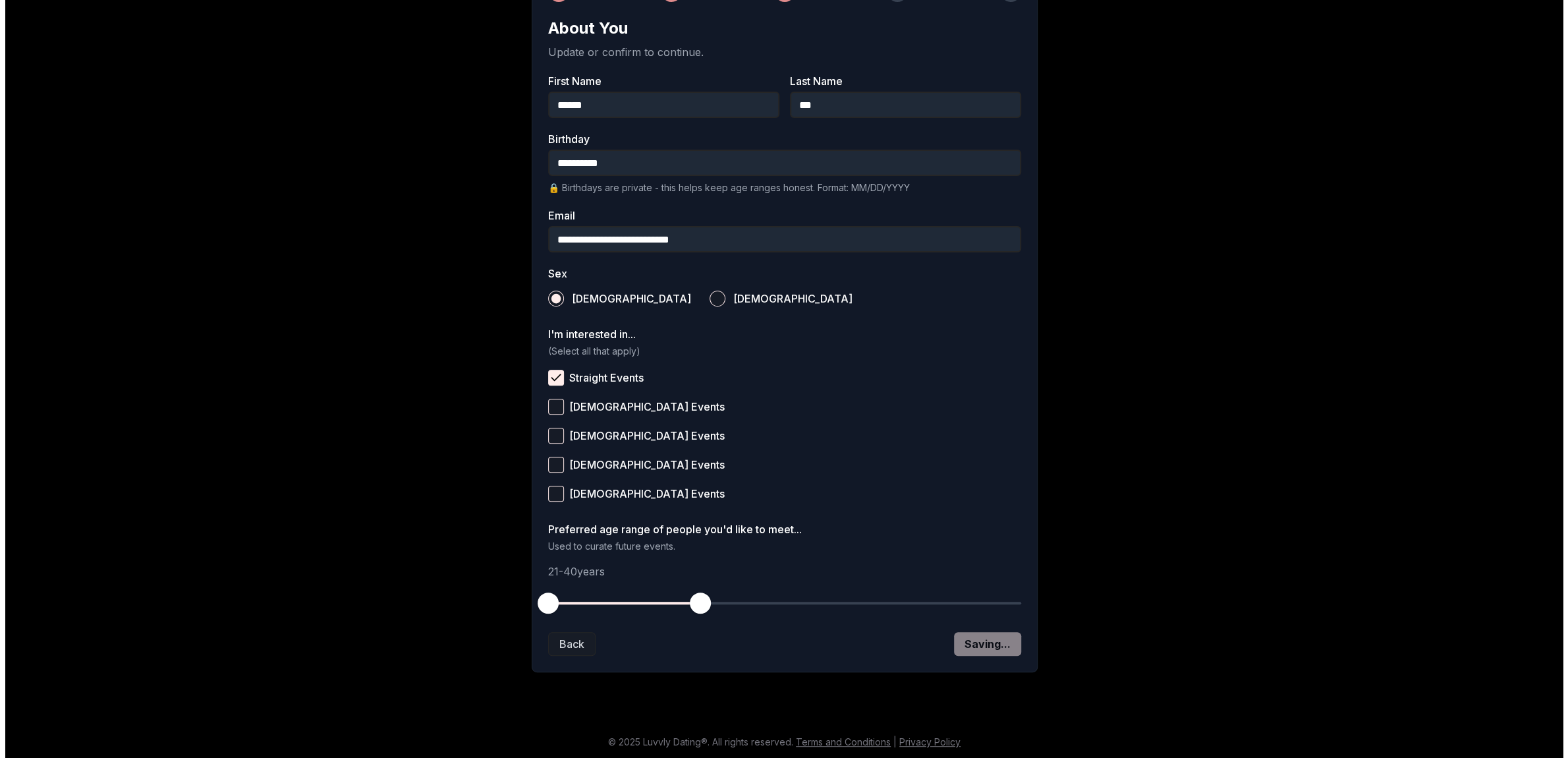
scroll to position [0, 0]
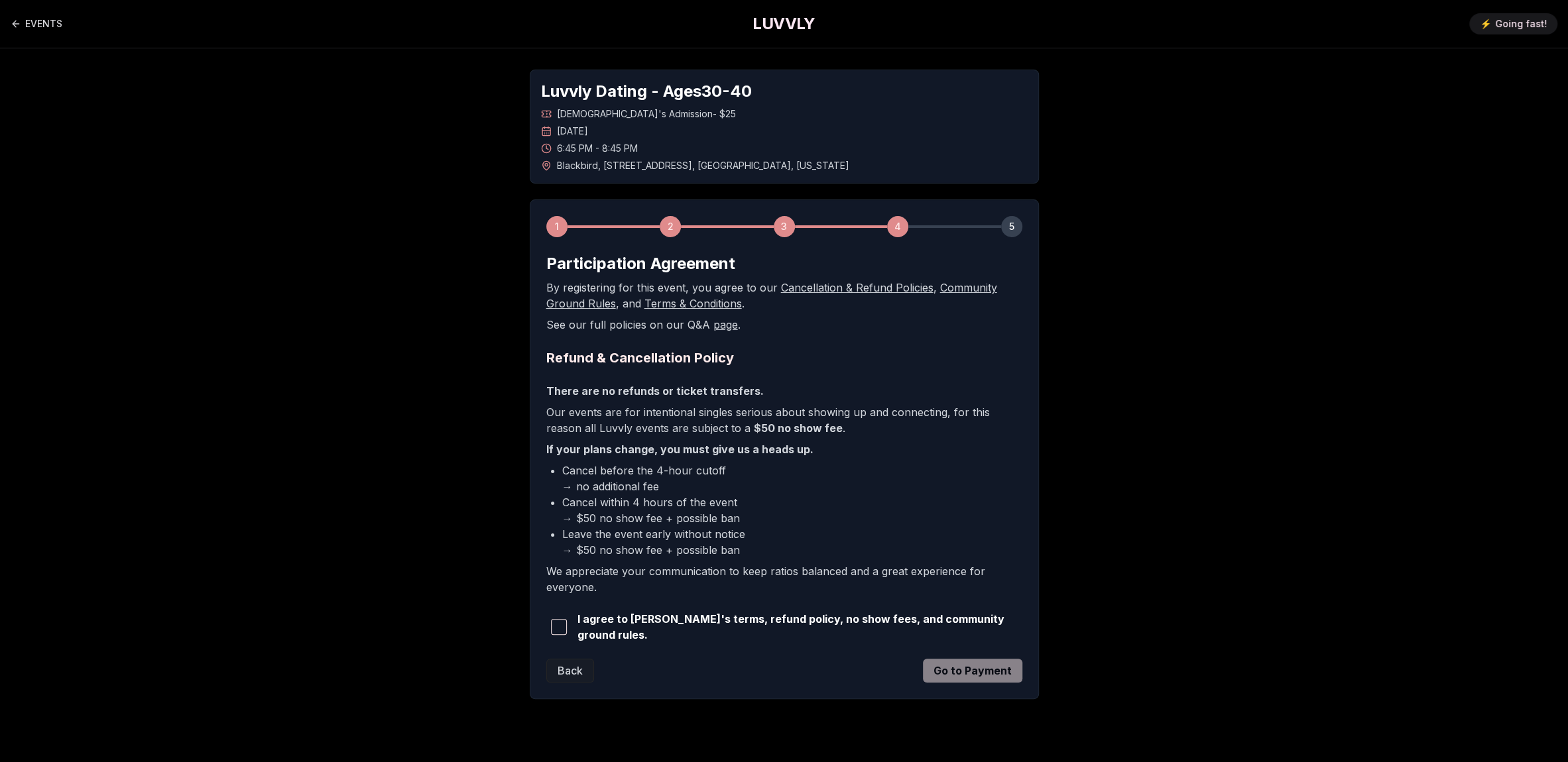
click at [564, 621] on span "button" at bounding box center [559, 627] width 16 height 16
click at [981, 666] on button "Go to Payment" at bounding box center [973, 671] width 100 height 24
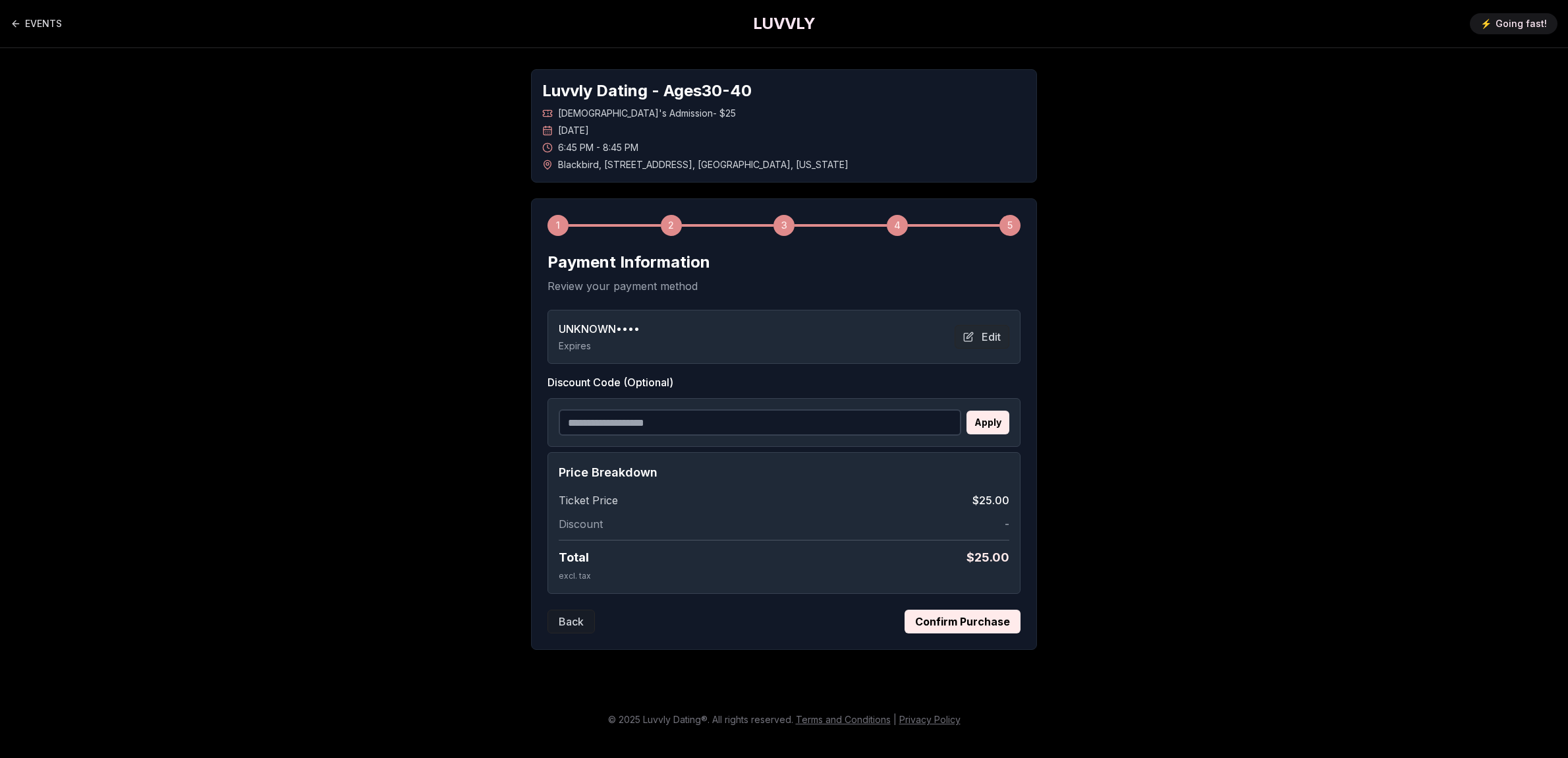
click at [955, 616] on button "Confirm Purchase" at bounding box center [962, 622] width 116 height 24
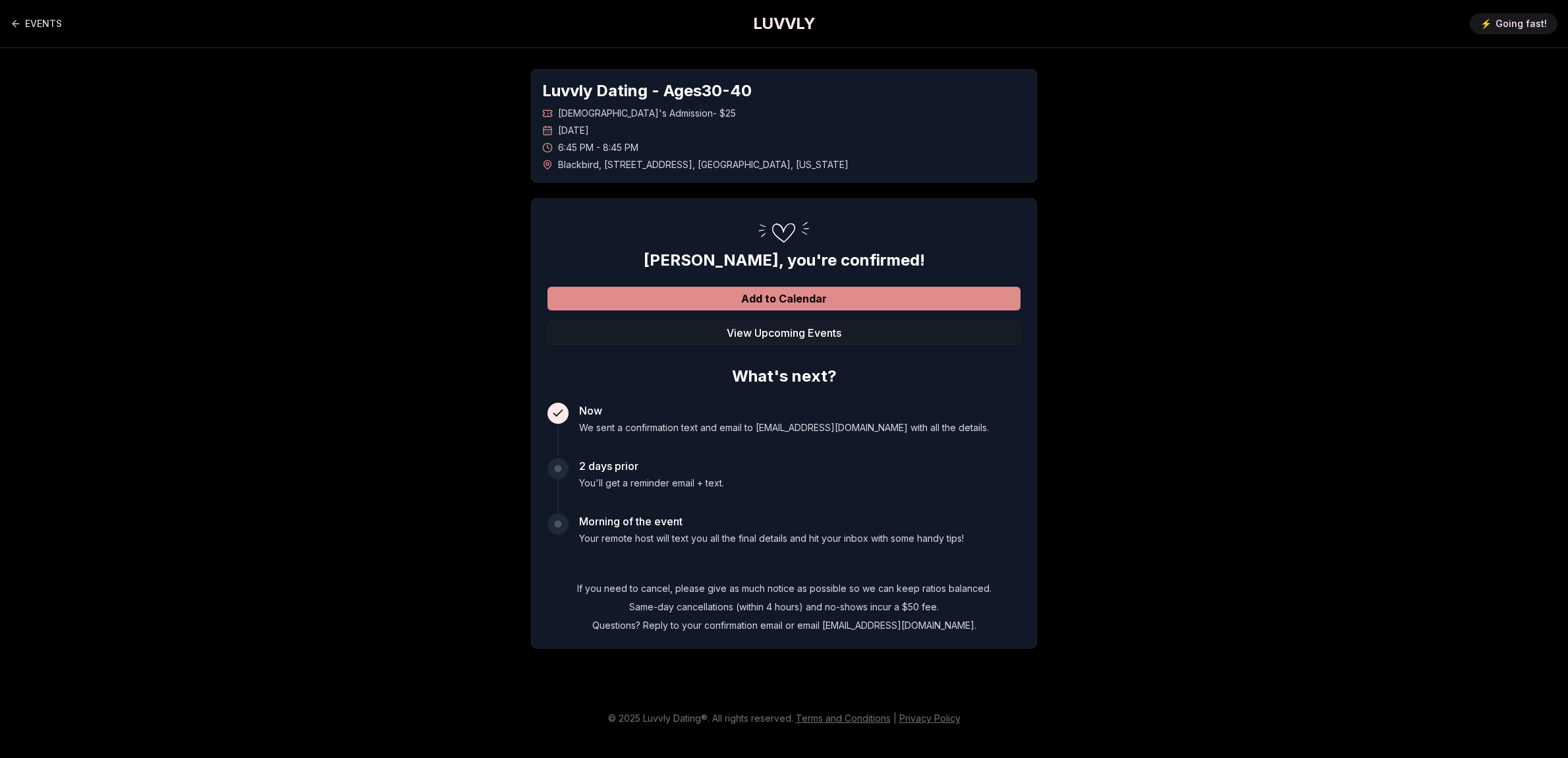
click at [804, 304] on button "Add to Calendar" at bounding box center [784, 299] width 473 height 24
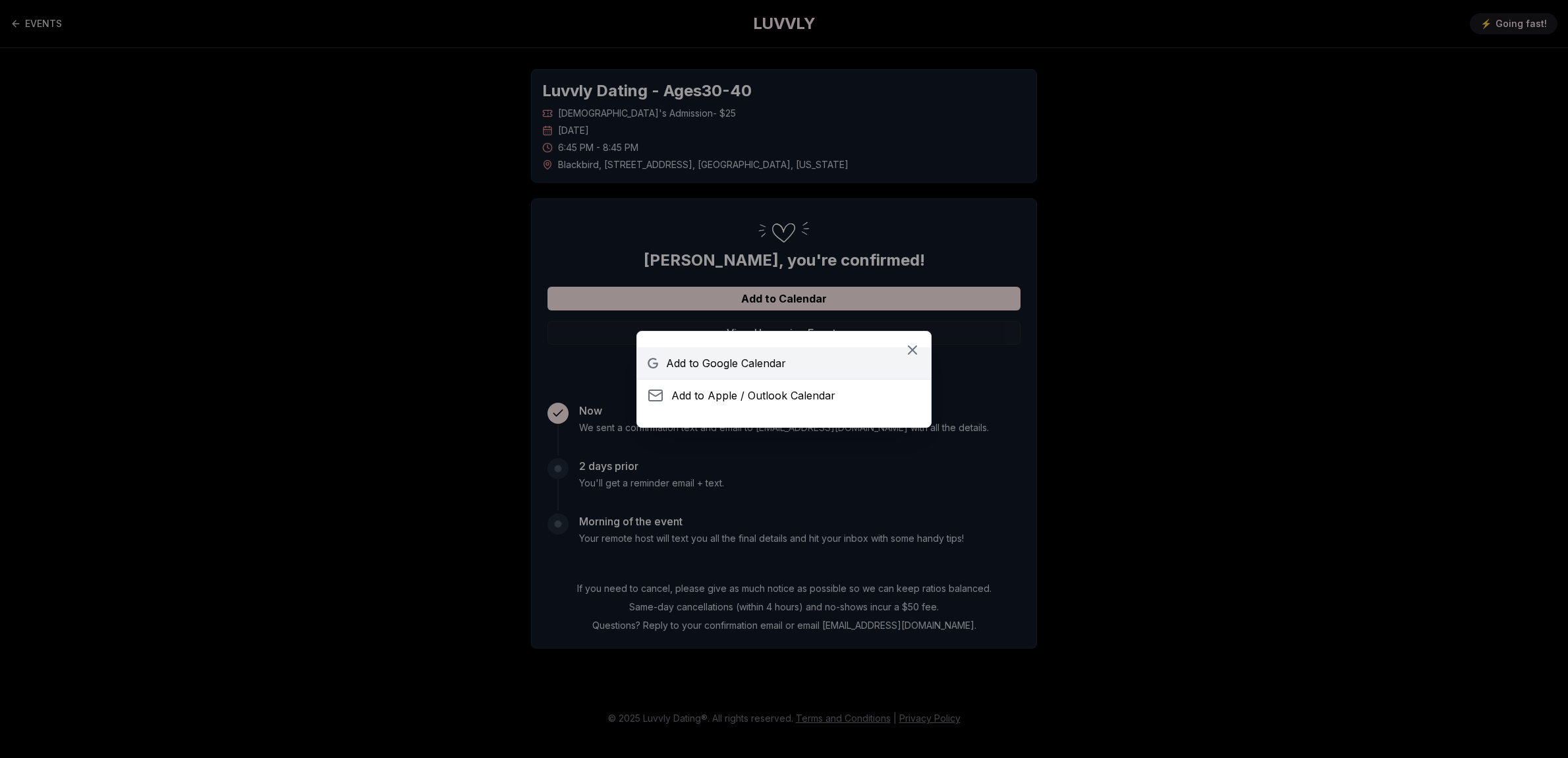
click at [764, 365] on span "Add to Google Calendar" at bounding box center [726, 363] width 120 height 16
